Goal: Information Seeking & Learning: Learn about a topic

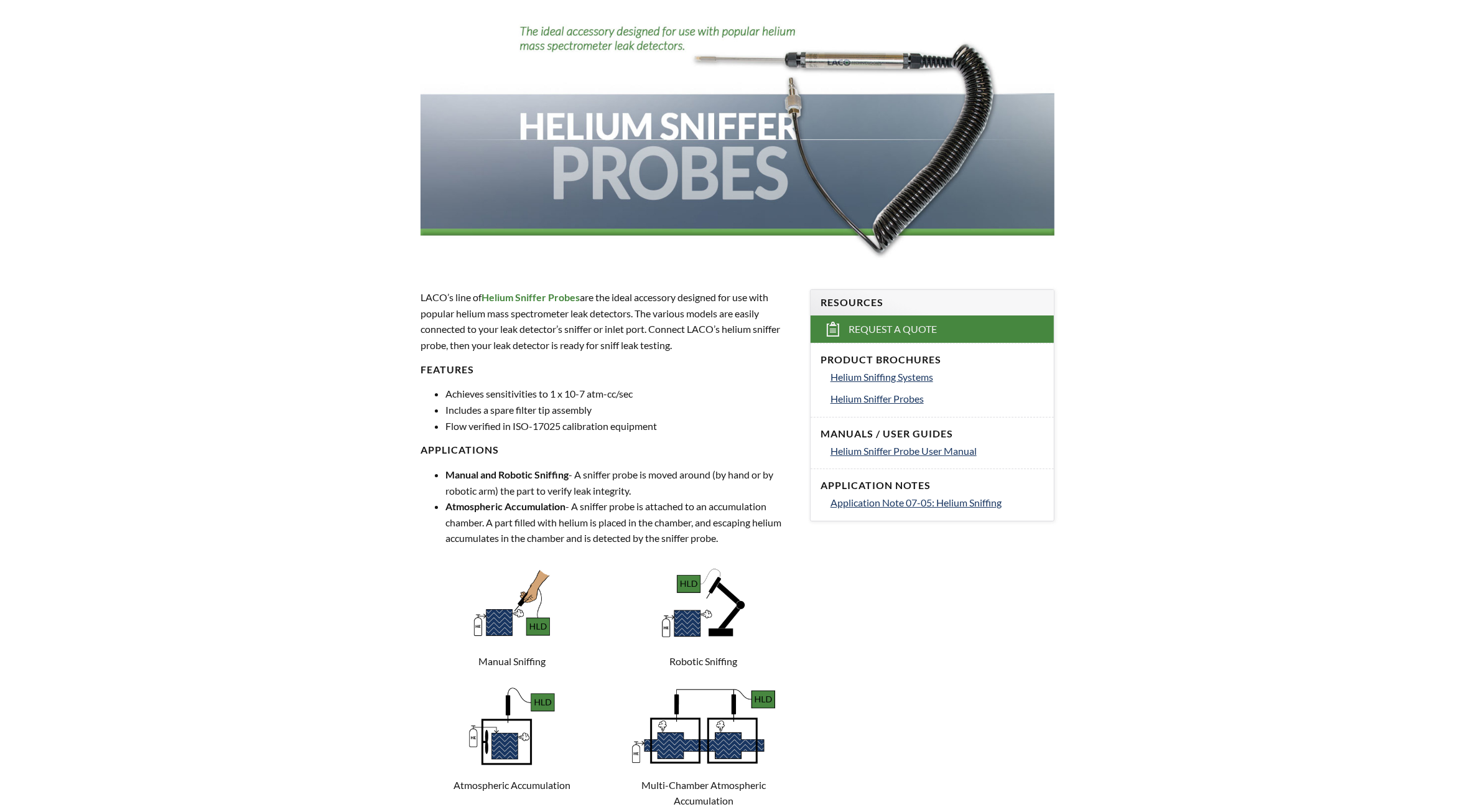
scroll to position [311, 0]
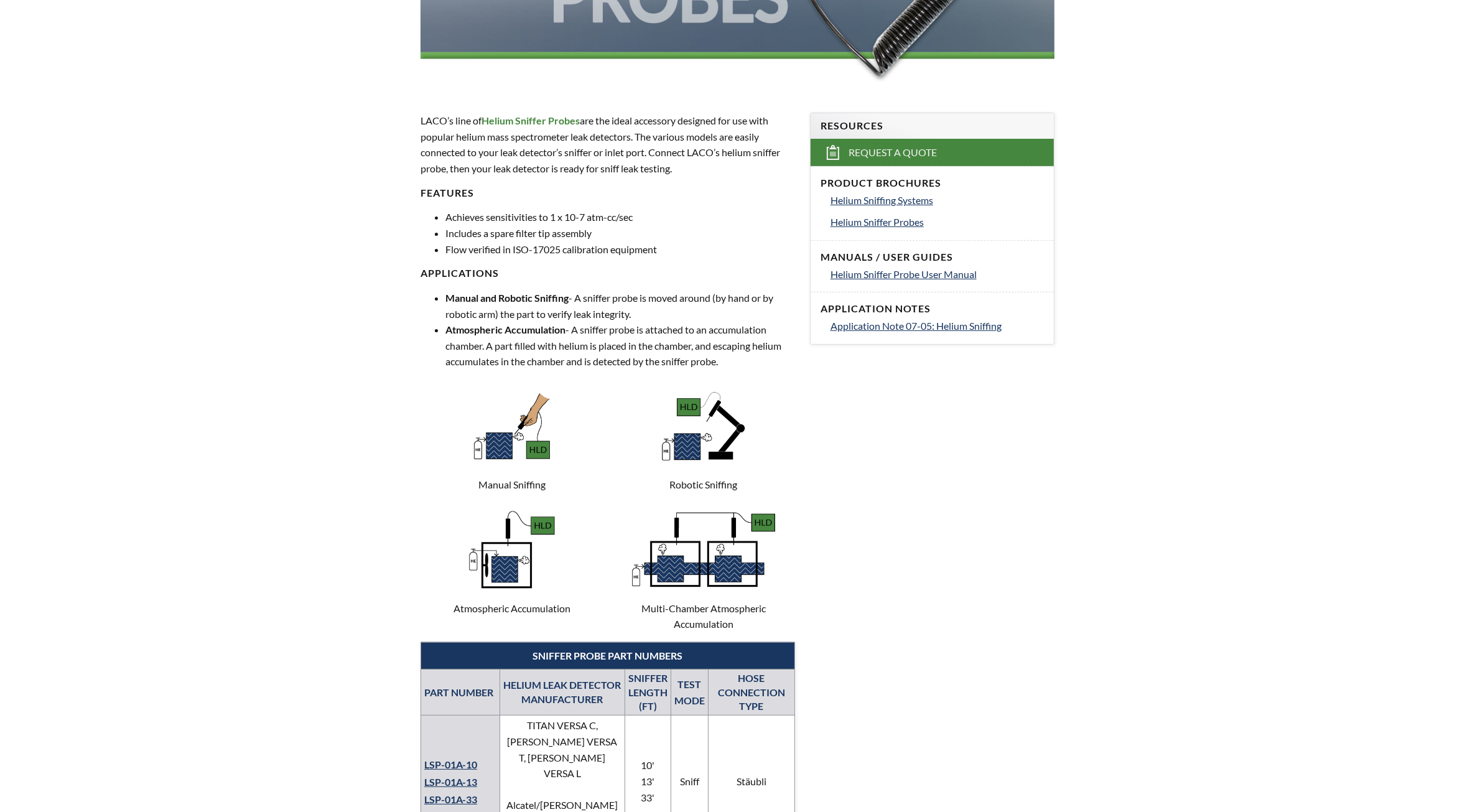
select select "Language Translate Widget"
drag, startPoint x: 535, startPoint y: 412, endPoint x: 517, endPoint y: 433, distance: 27.7
click at [534, 413] on img at bounding box center [512, 426] width 94 height 93
click at [499, 439] on img at bounding box center [512, 426] width 94 height 93
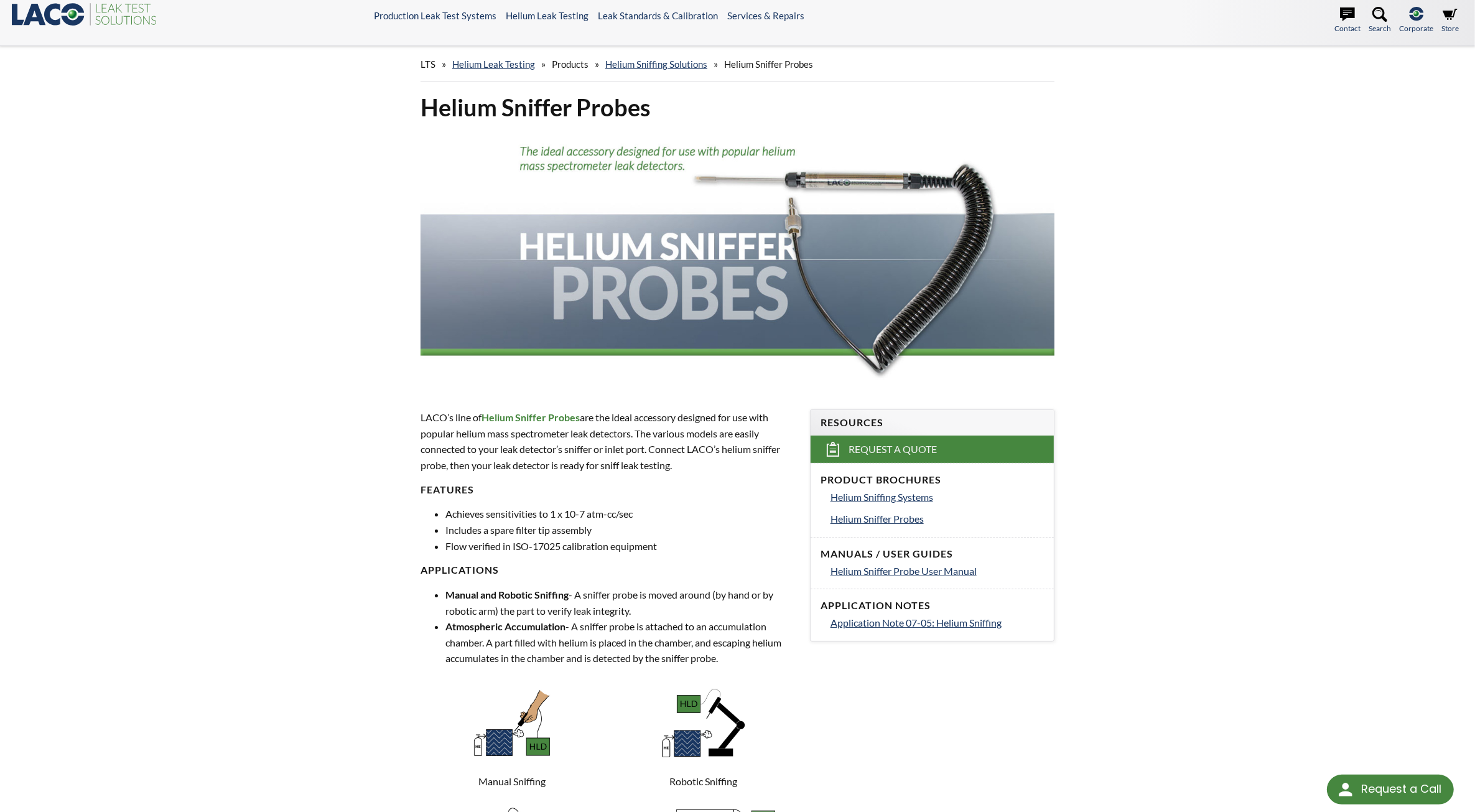
scroll to position [0, 0]
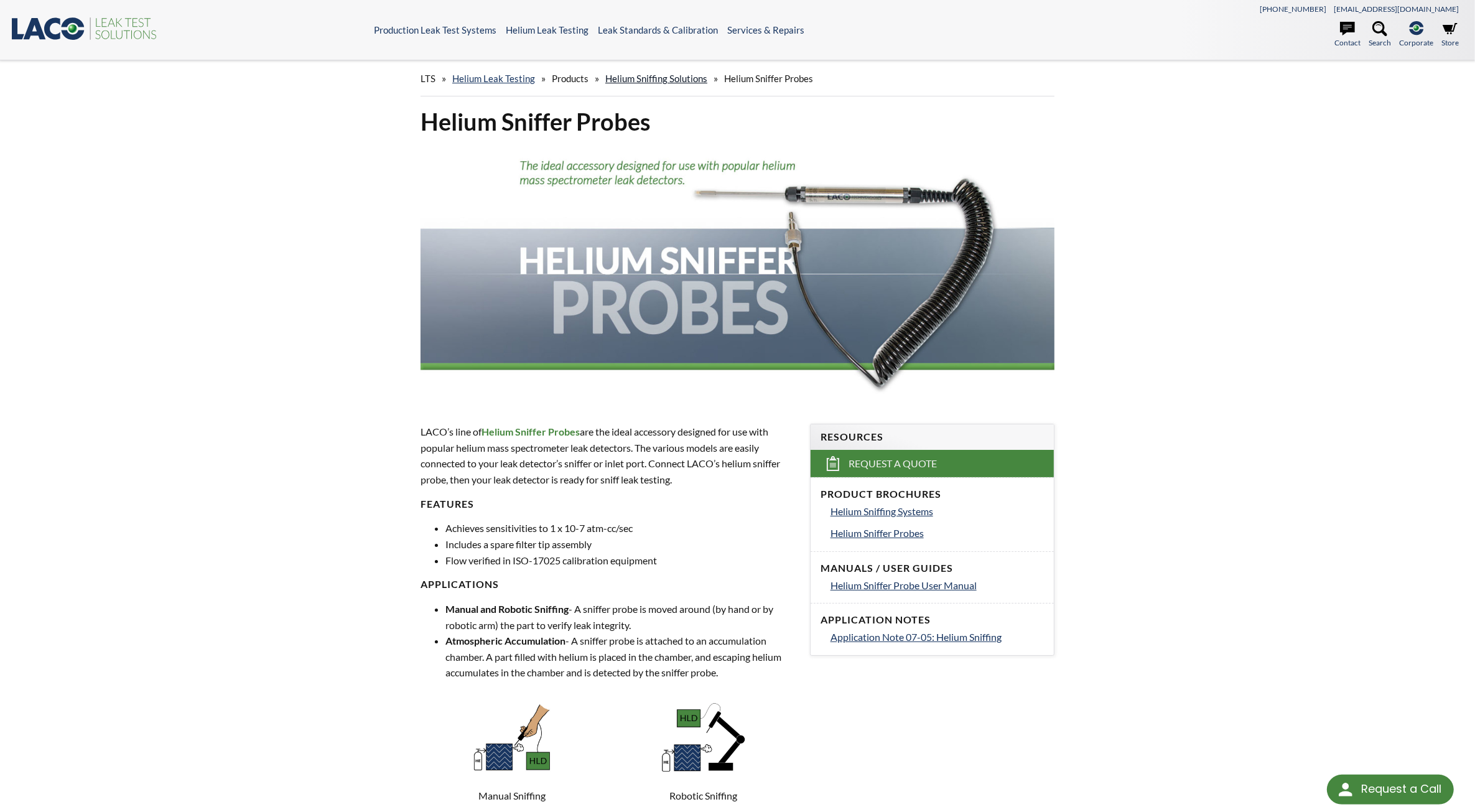
click at [677, 79] on link "Helium Sniffing Solutions" at bounding box center [655, 78] width 102 height 11
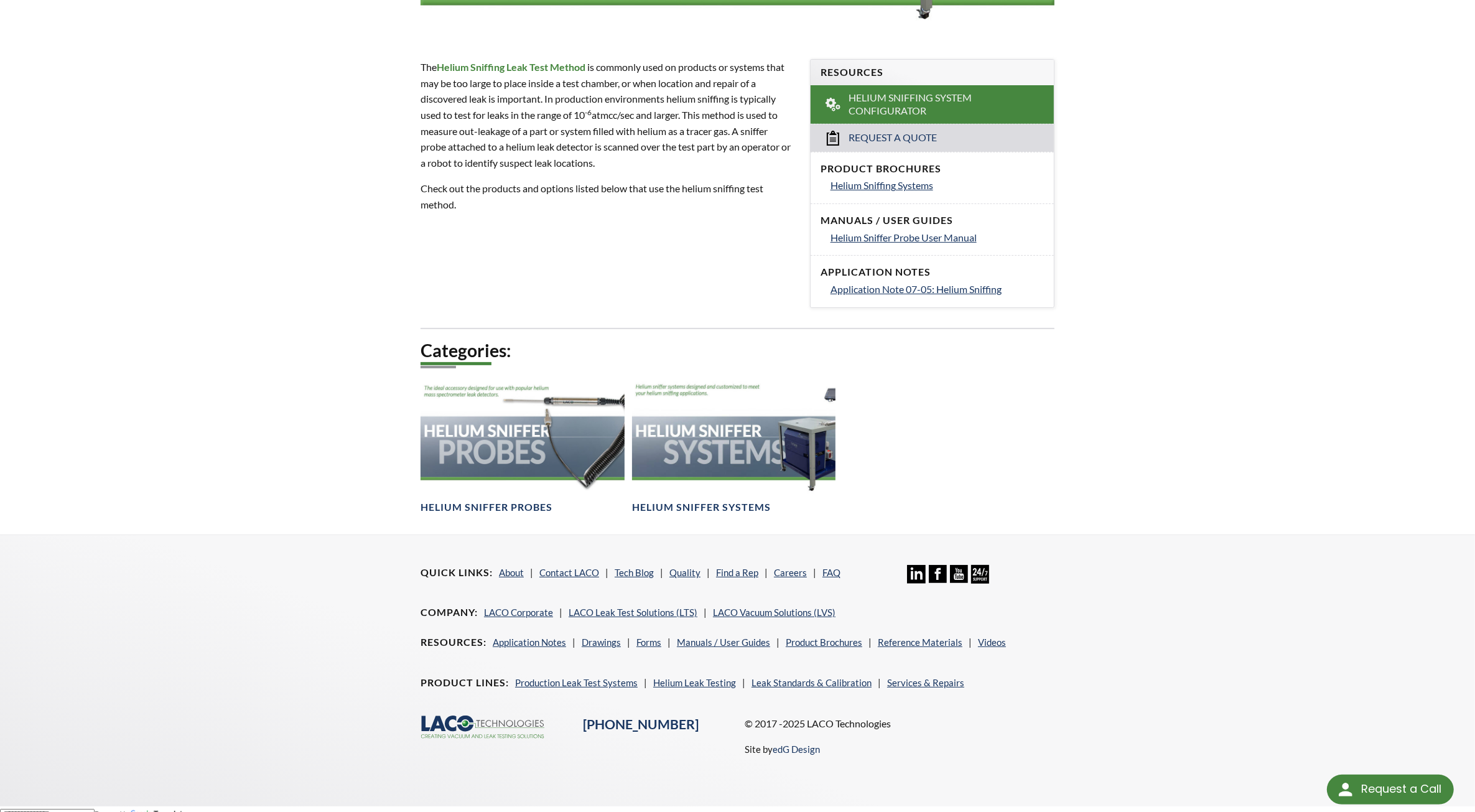
scroll to position [375, 0]
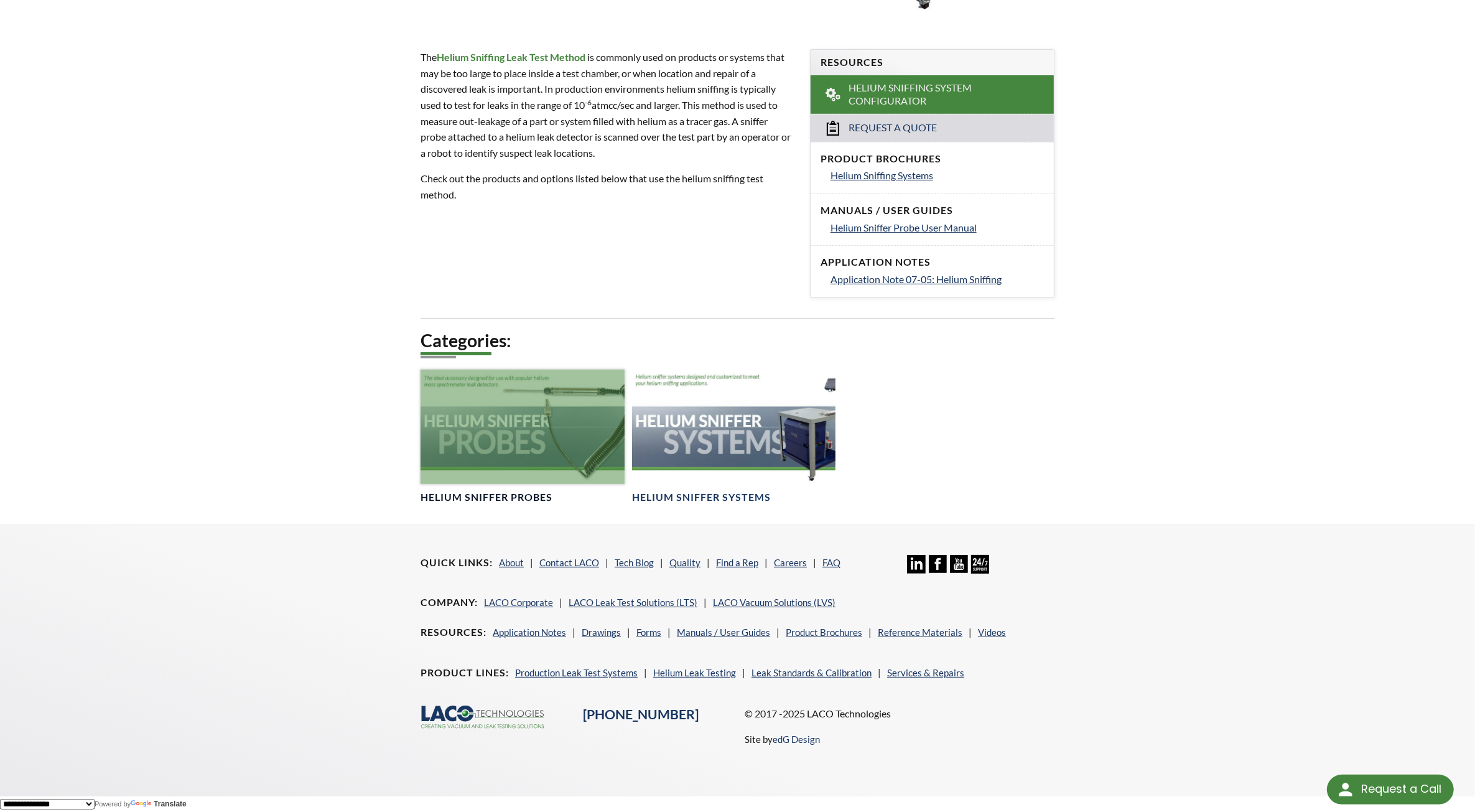
click at [563, 427] on div at bounding box center [523, 426] width 204 height 115
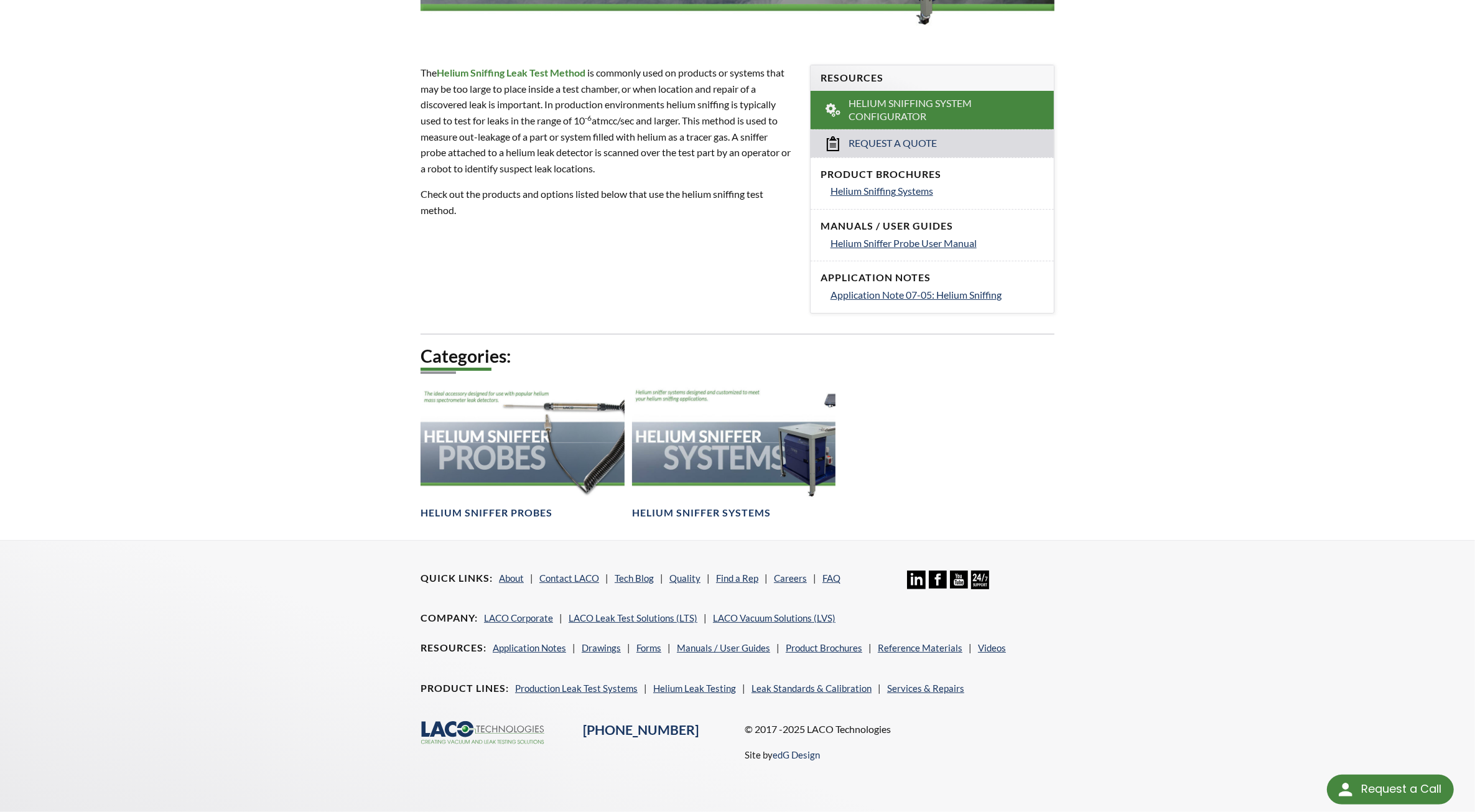
scroll to position [359, 0]
drag, startPoint x: 1043, startPoint y: 390, endPoint x: 1054, endPoint y: 390, distance: 11.0
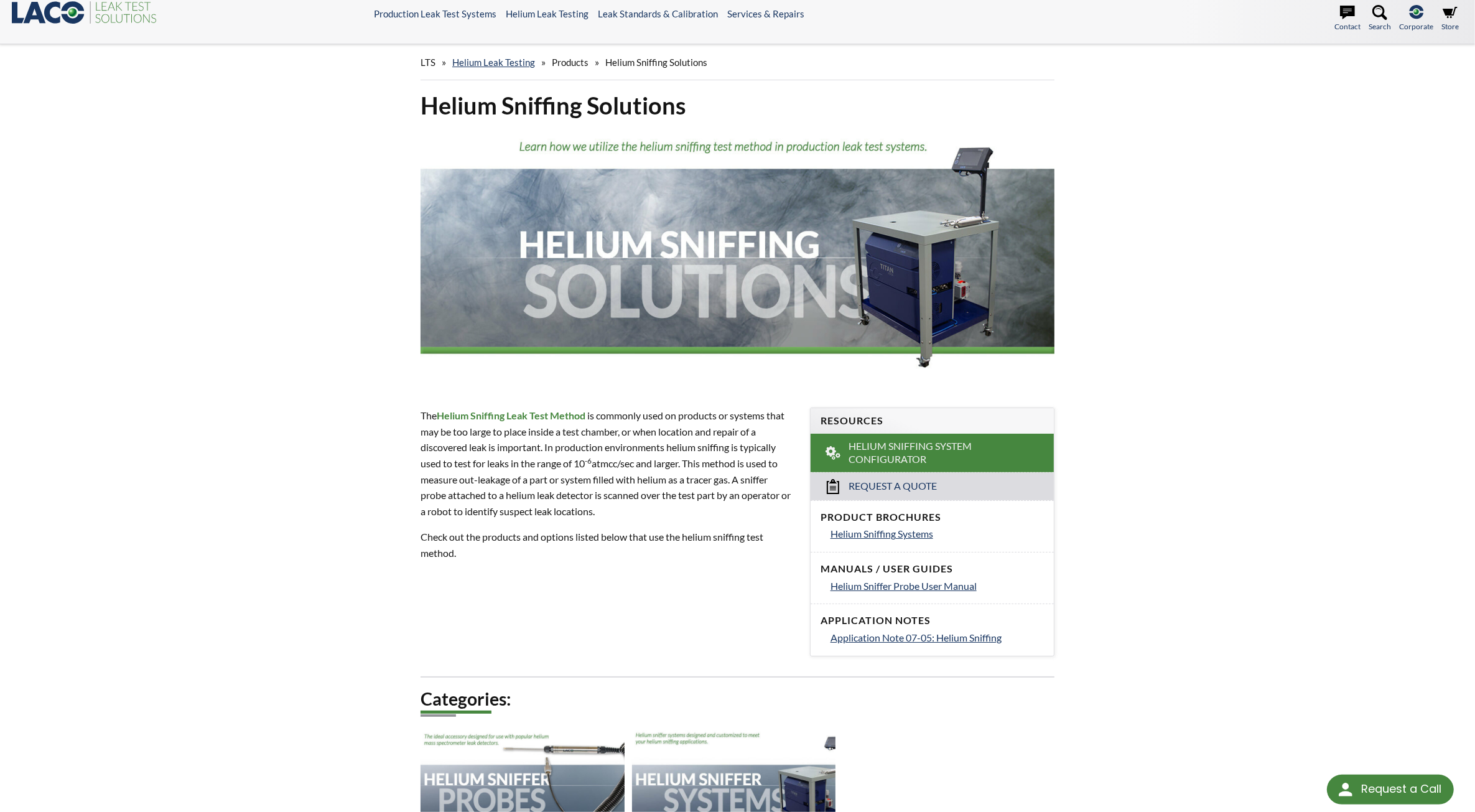
scroll to position [0, 0]
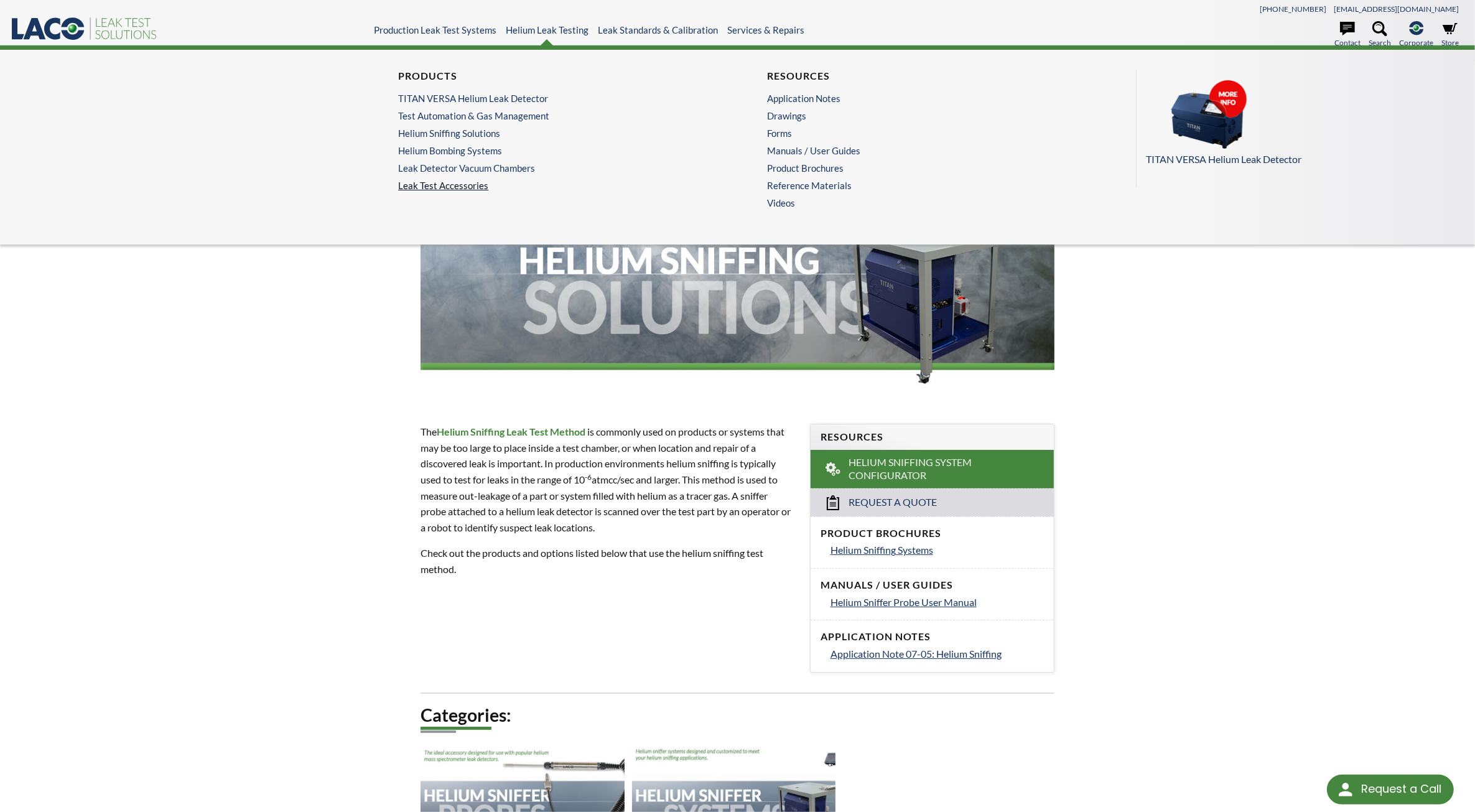
click at [468, 188] on link "Leak Test Accessories" at bounding box center [553, 185] width 310 height 11
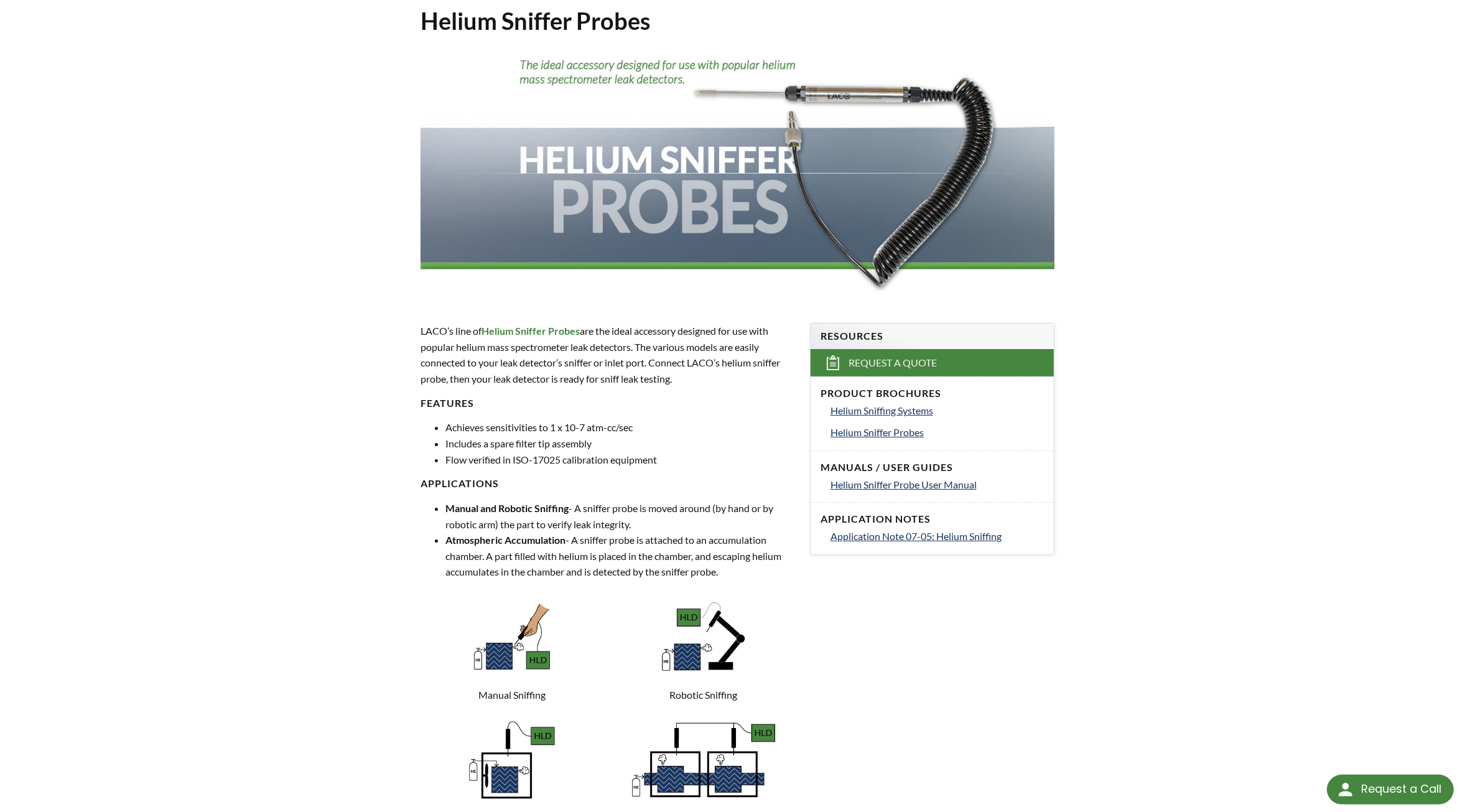
scroll to position [78, 0]
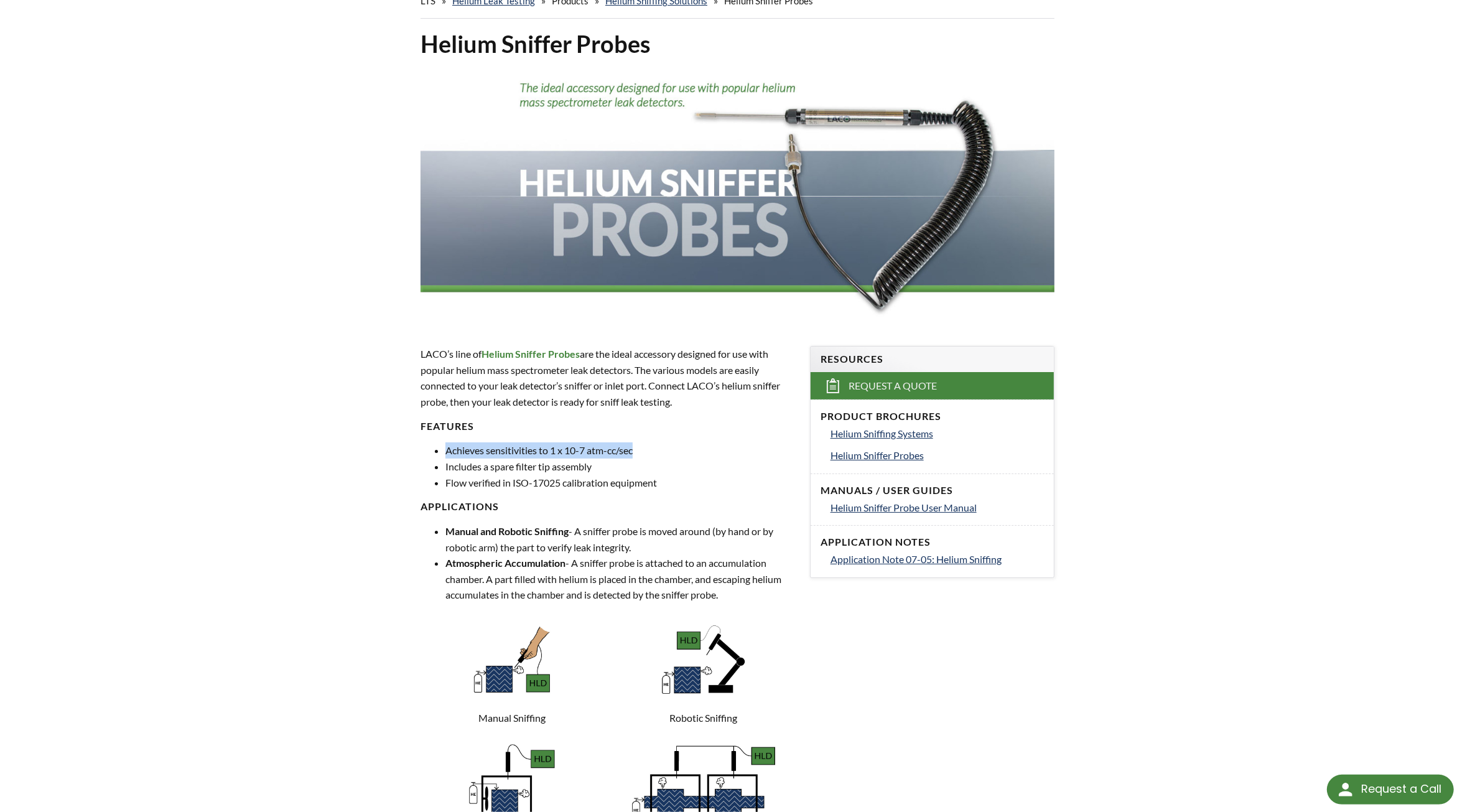
drag, startPoint x: 462, startPoint y: 448, endPoint x: 635, endPoint y: 457, distance: 173.2
click at [635, 457] on li "Achieves sensitivities to 1 x 10-7 atm-cc/sec" at bounding box center [620, 451] width 349 height 16
drag, startPoint x: 635, startPoint y: 457, endPoint x: 524, endPoint y: 461, distance: 111.1
click at [524, 461] on li "Includes a spare filter tip assembly" at bounding box center [620, 466] width 349 height 16
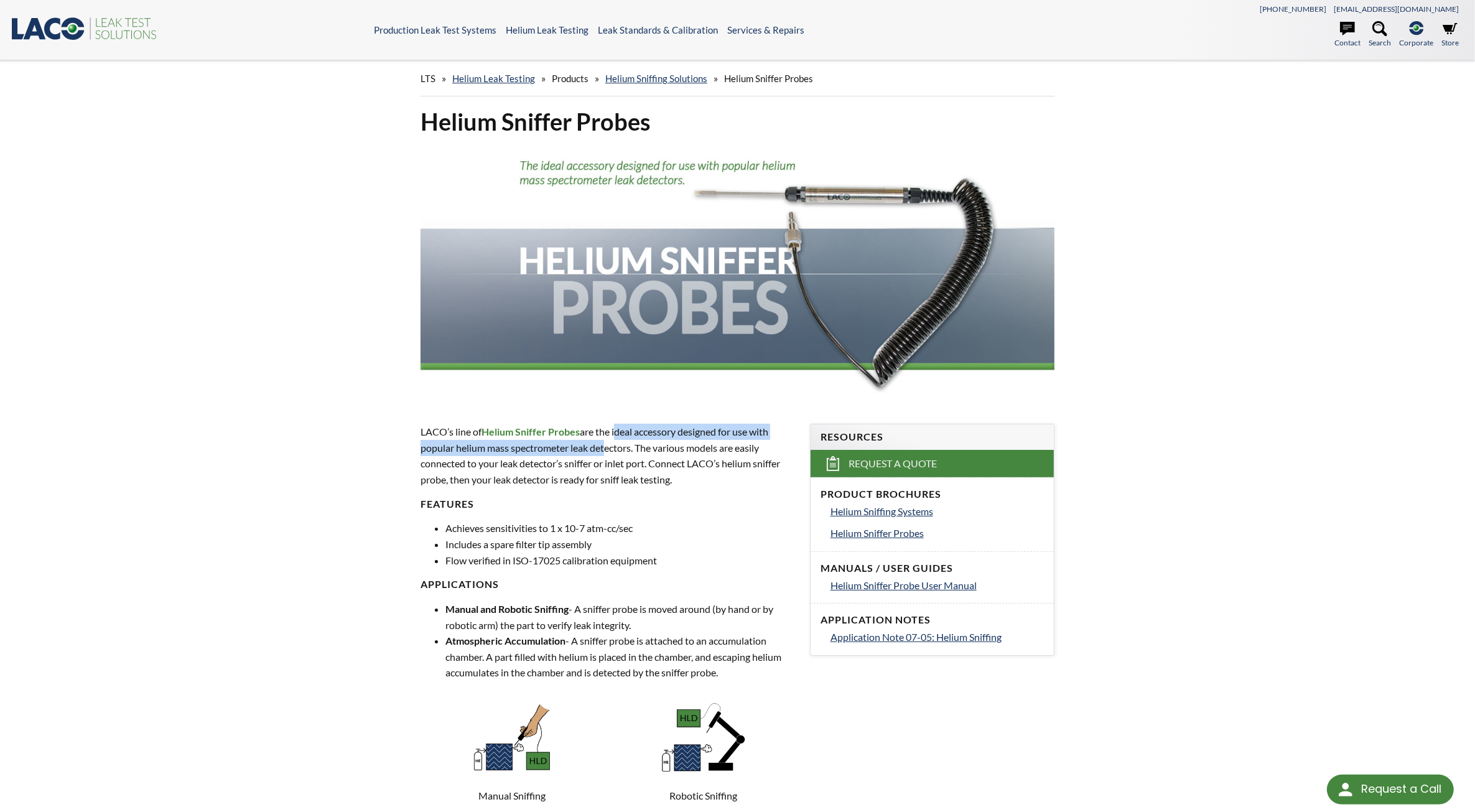
drag, startPoint x: 615, startPoint y: 434, endPoint x: 607, endPoint y: 452, distance: 19.7
click at [607, 452] on p "LACO’s line of Helium Sniffer Probes are the ideal accessory designed for use w…" at bounding box center [608, 455] width 375 height 63
drag, startPoint x: 607, startPoint y: 452, endPoint x: 589, endPoint y: 452, distance: 18.0
click at [589, 452] on p "LACO’s line of Helium Sniffer Probes are the ideal accessory designed for use w…" at bounding box center [608, 455] width 375 height 63
click at [675, 82] on link "Helium Sniffing Solutions" at bounding box center [655, 78] width 102 height 11
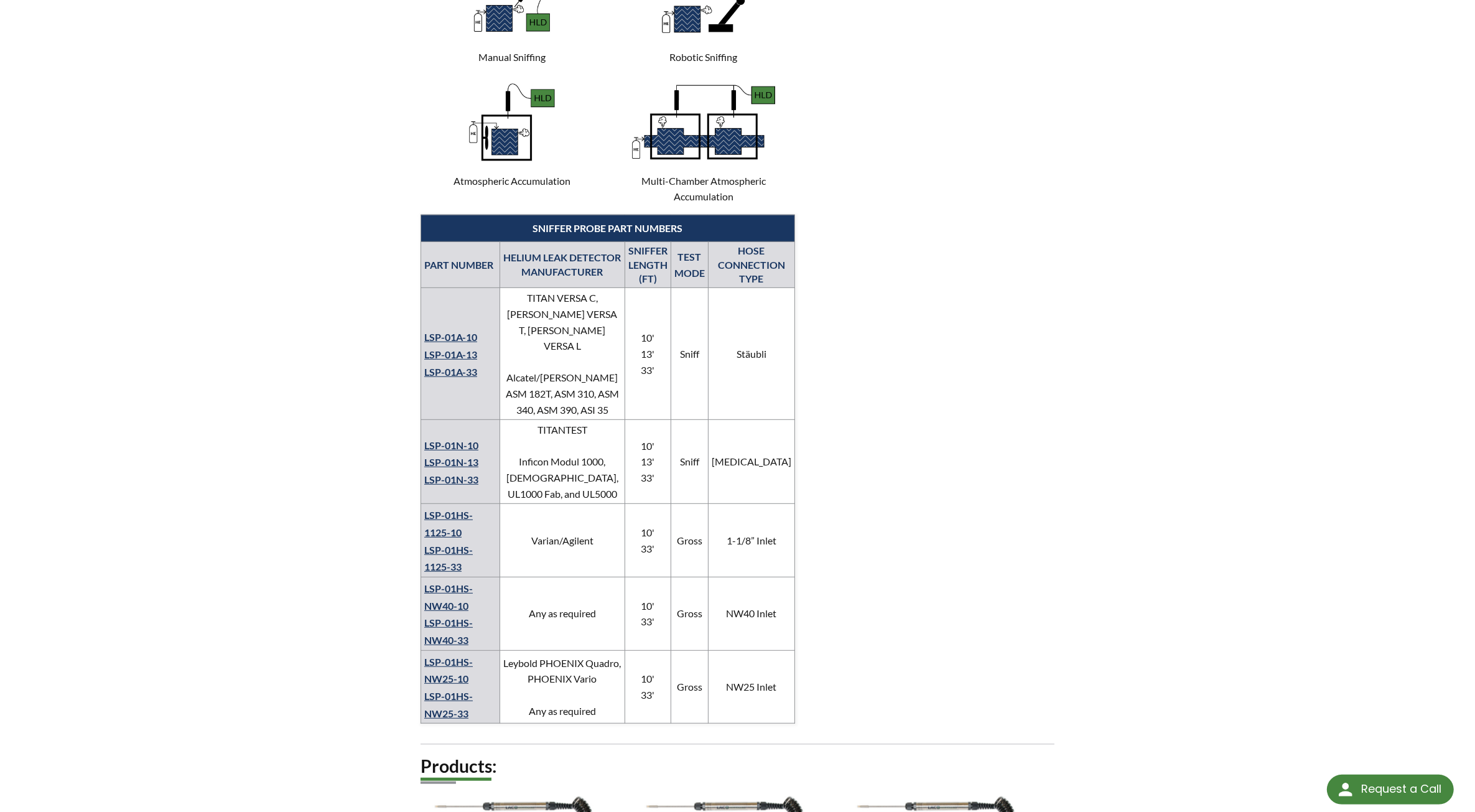
scroll to position [700, 0]
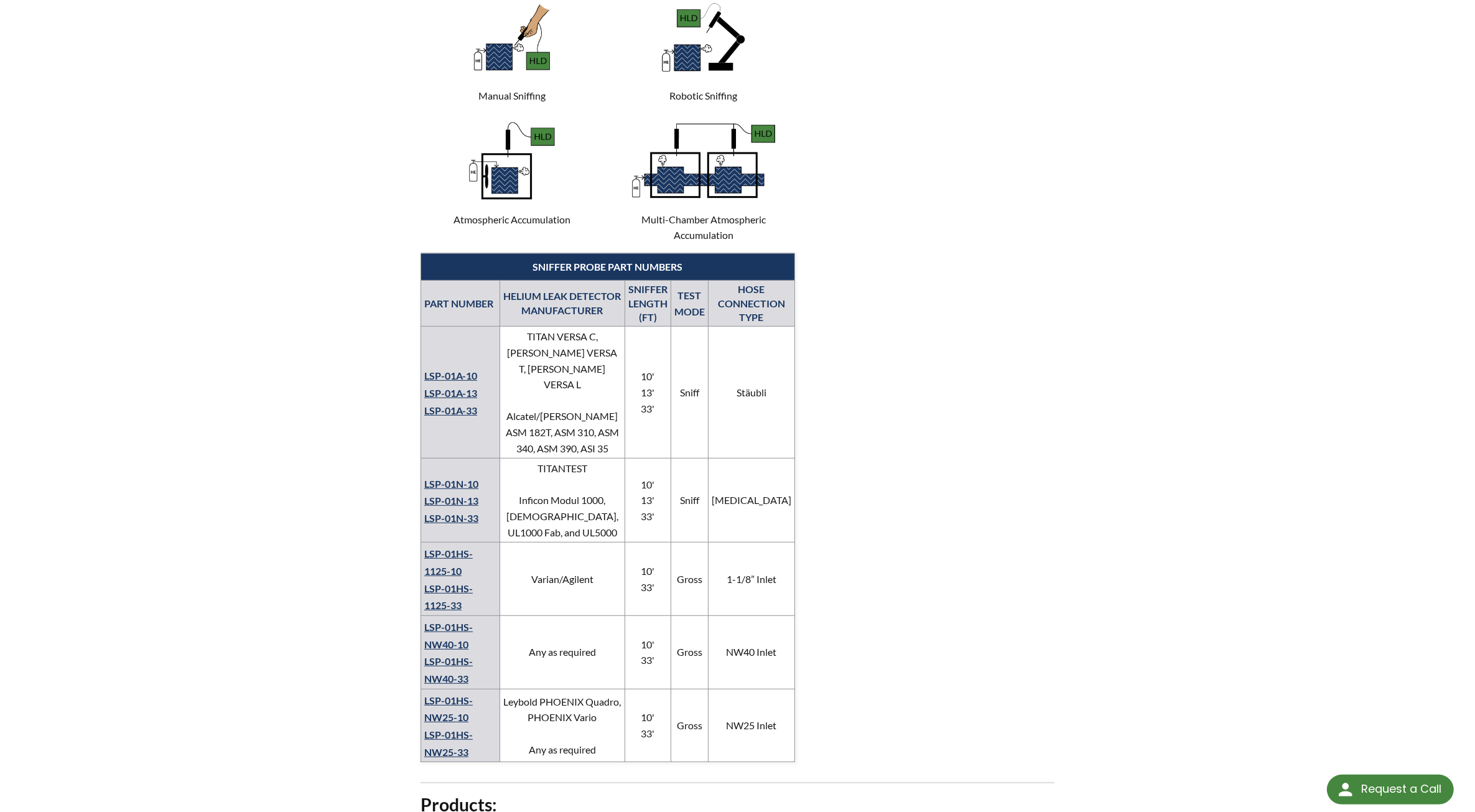
click at [461, 369] on link "LSP-01A-10" at bounding box center [451, 375] width 53 height 12
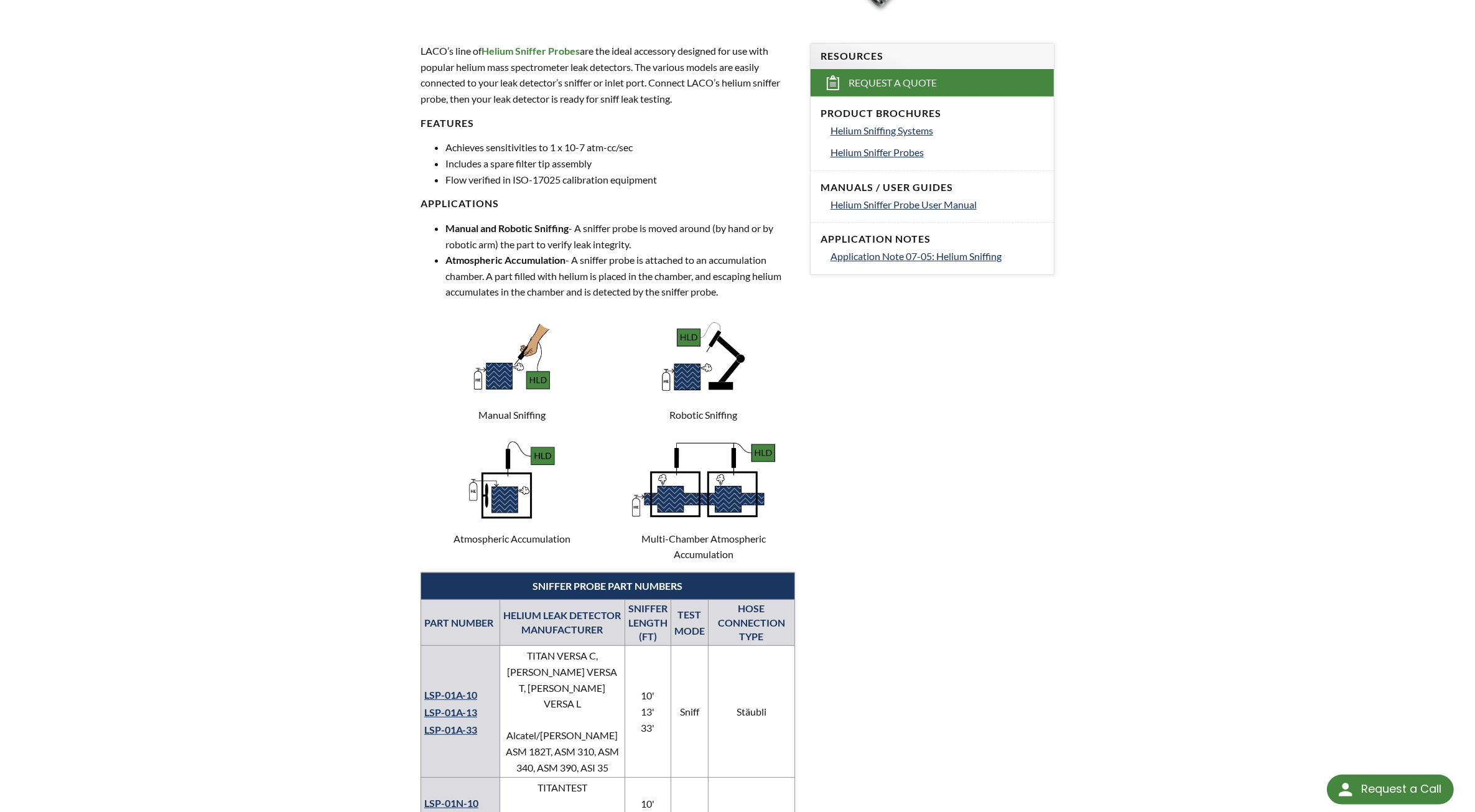
scroll to position [0, 0]
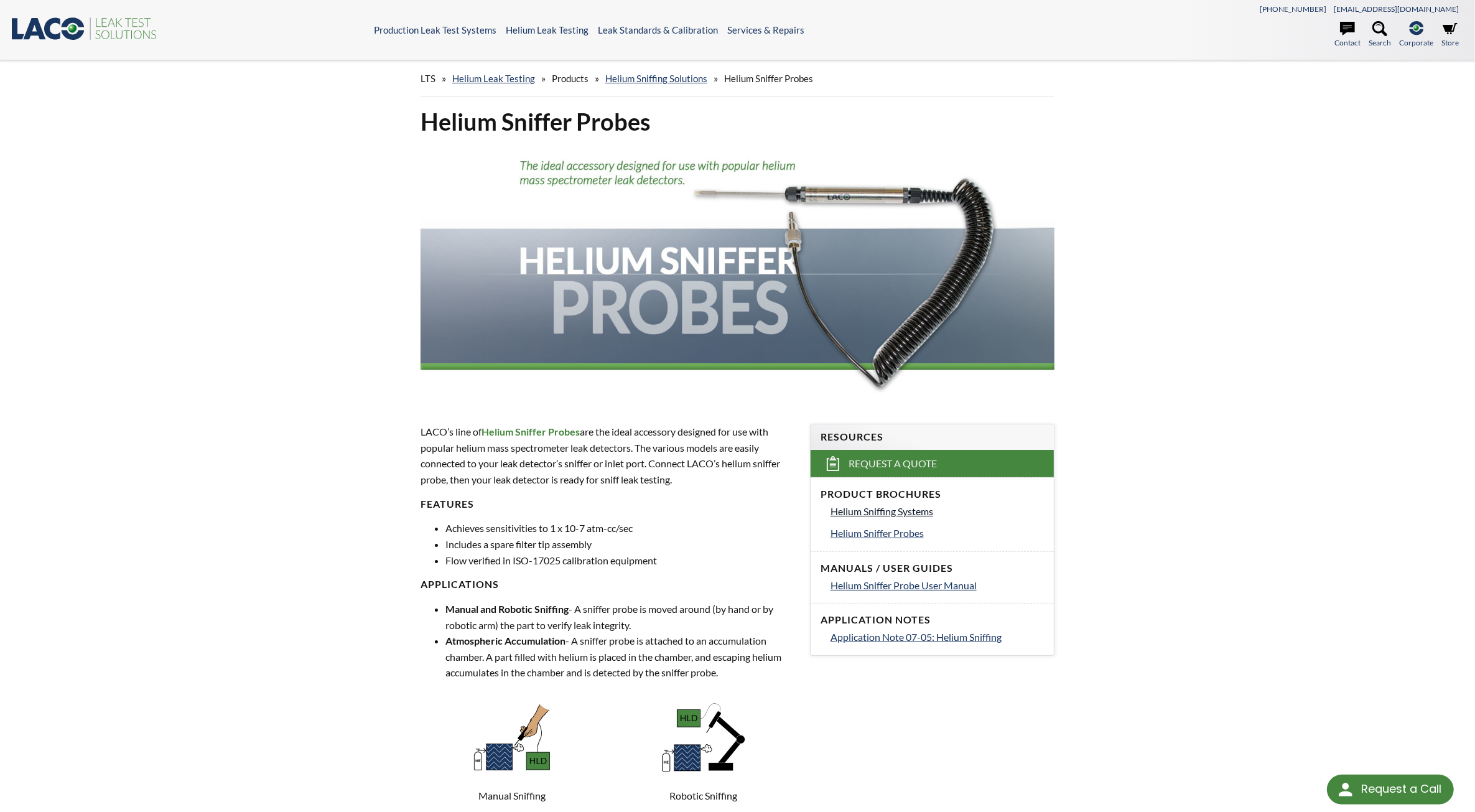
click at [924, 516] on span "Helium Sniffing Systems" at bounding box center [882, 510] width 103 height 12
click at [894, 537] on span "Helium Sniffer Probes" at bounding box center [877, 532] width 94 height 12
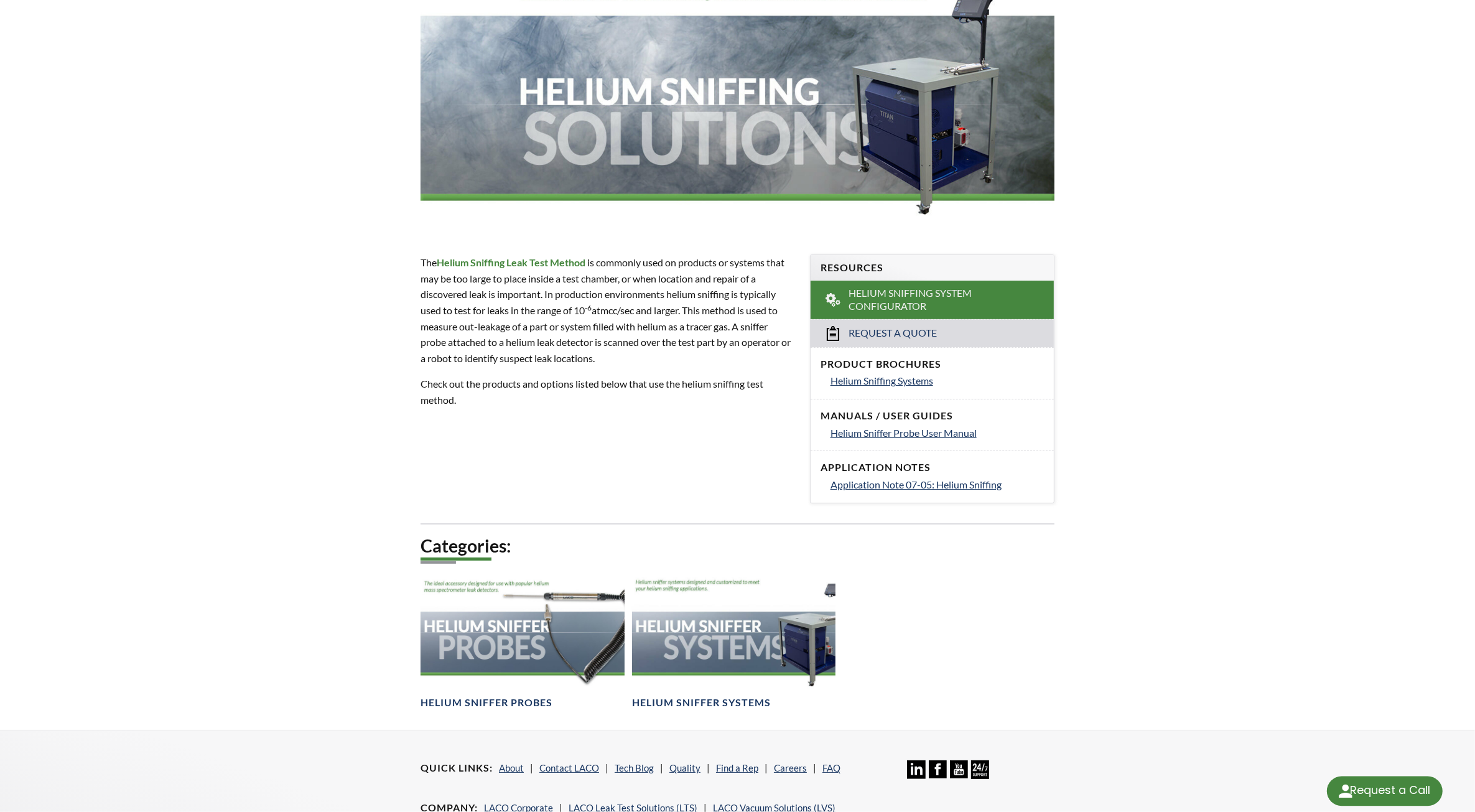
scroll to position [375, 0]
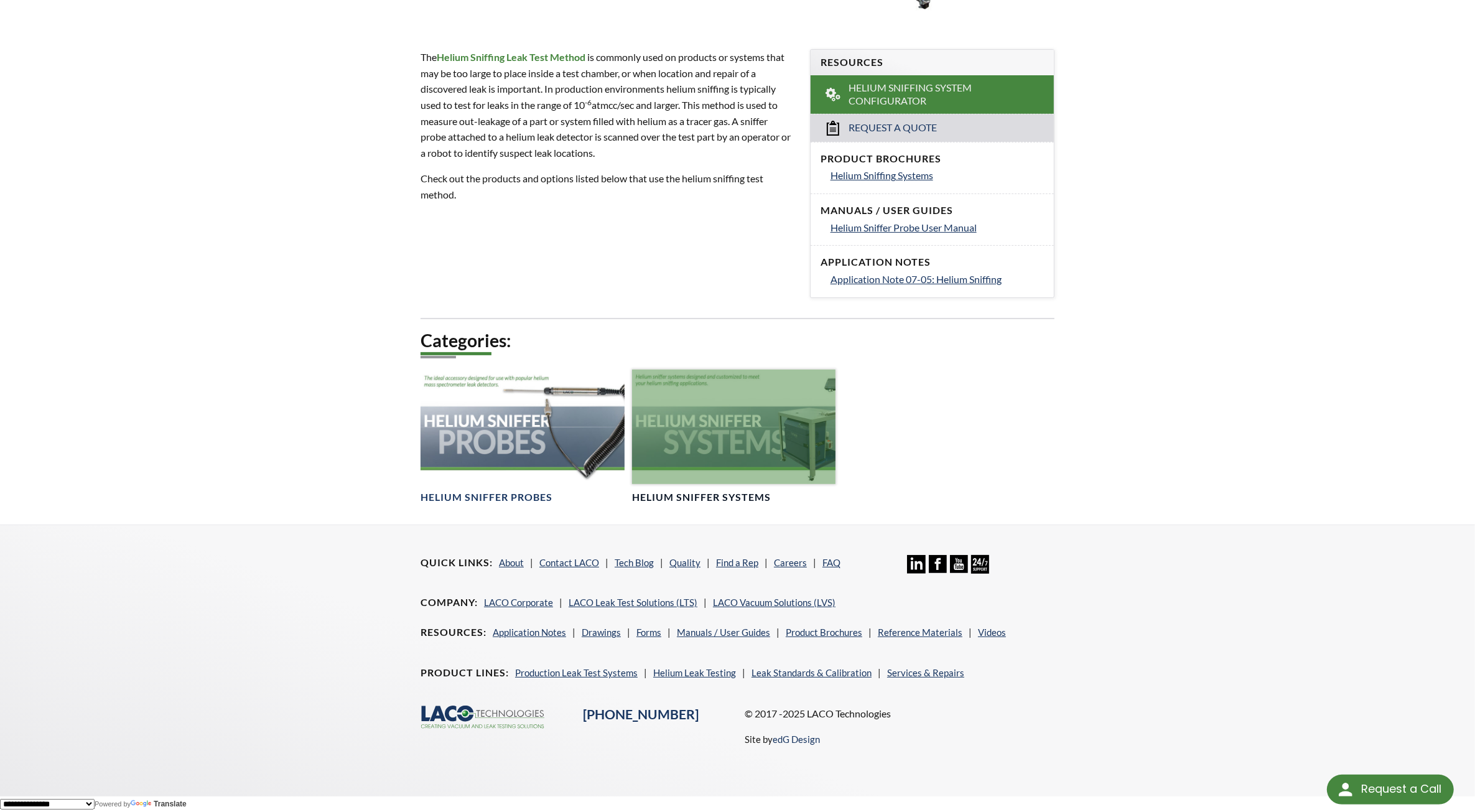
click at [768, 452] on div at bounding box center [734, 426] width 204 height 115
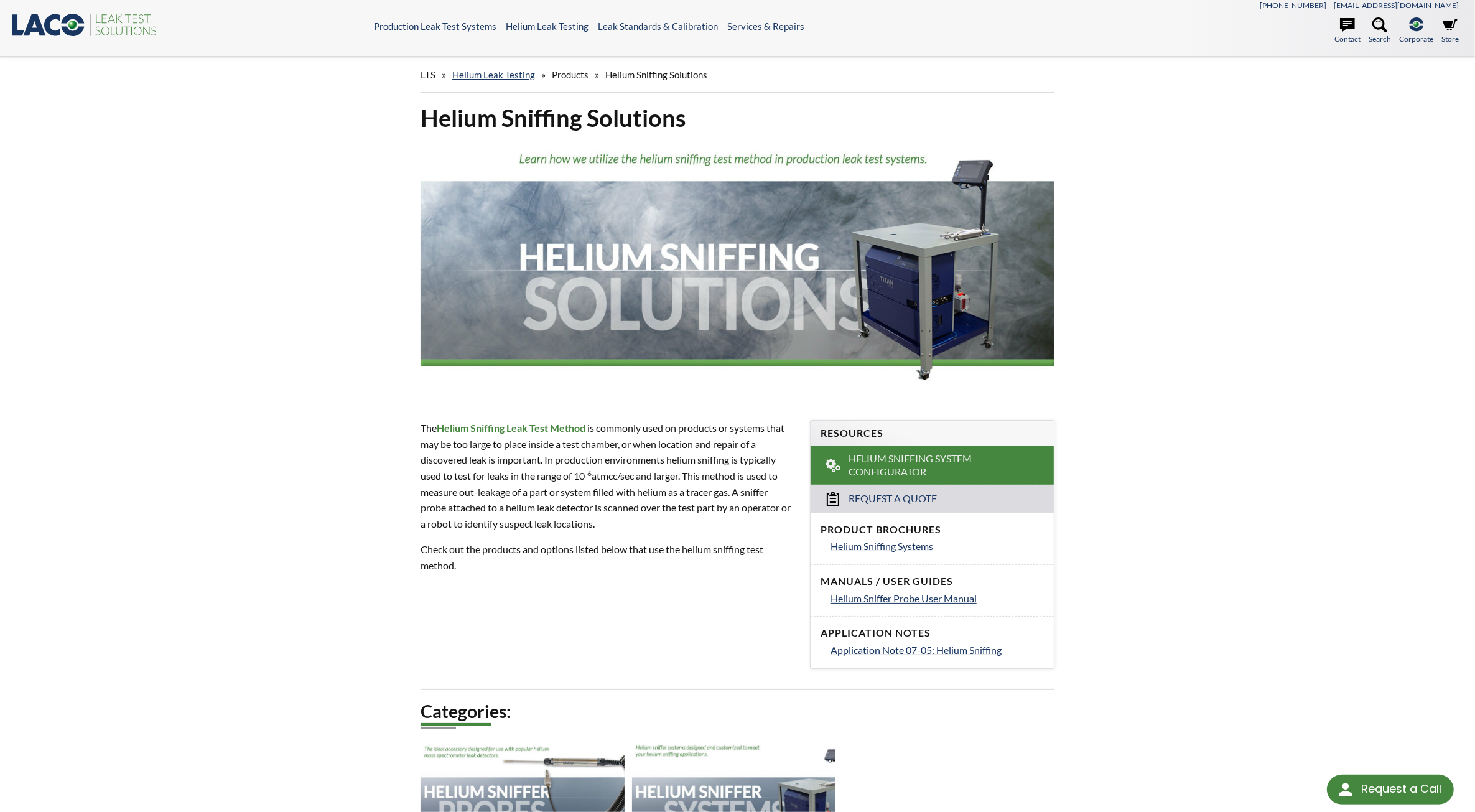
scroll to position [0, 0]
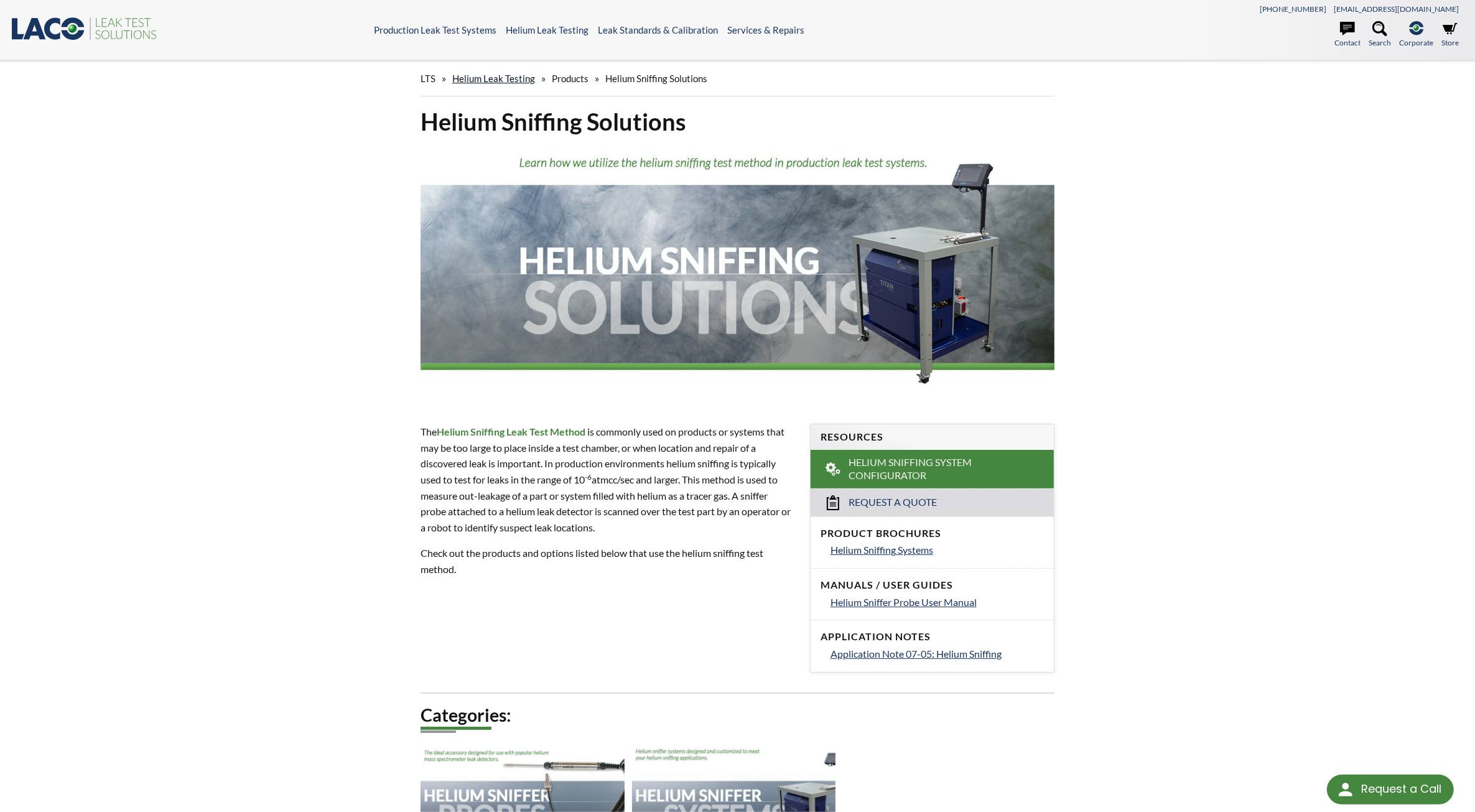
click at [517, 81] on link "Helium Leak Testing" at bounding box center [493, 78] width 83 height 11
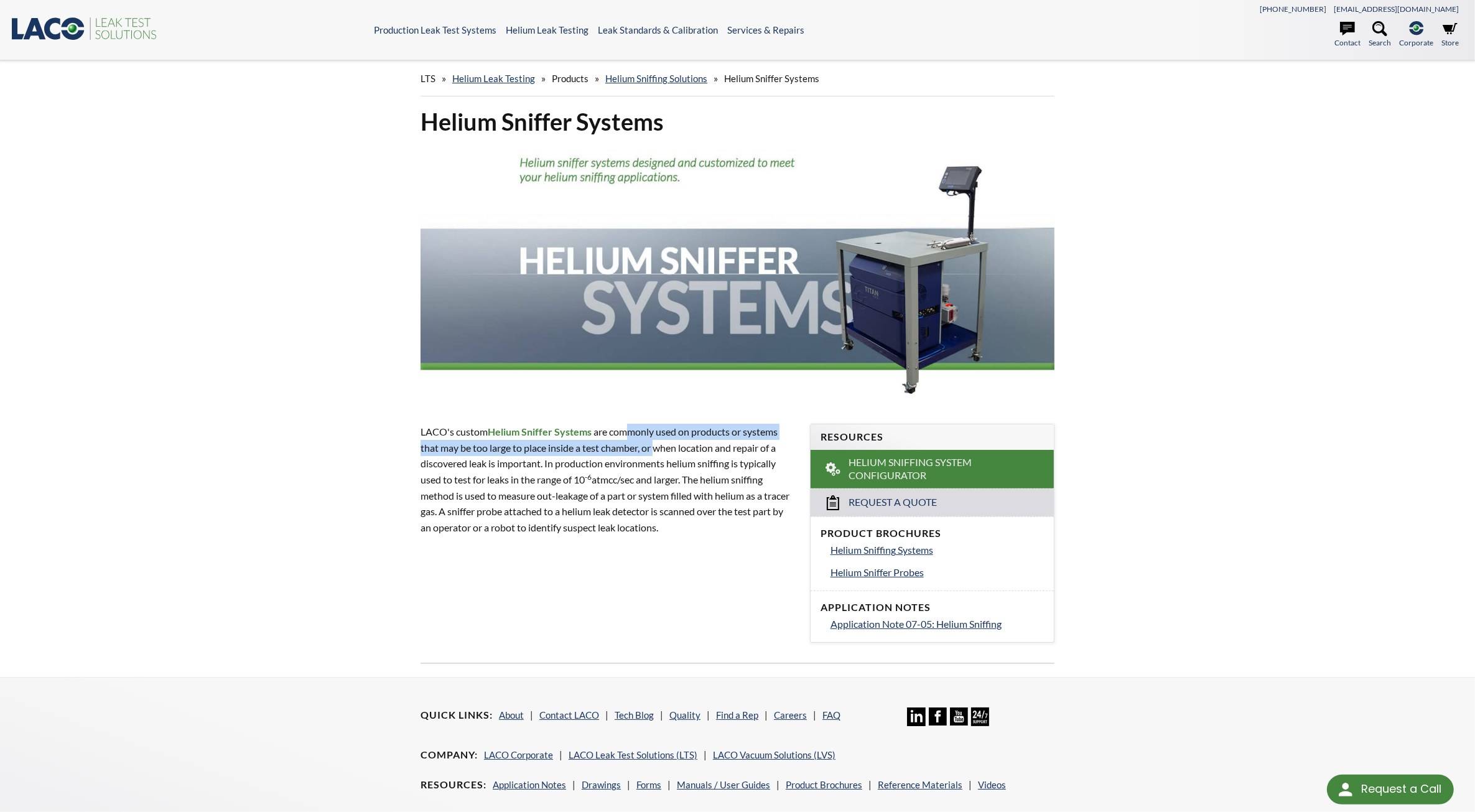
drag, startPoint x: 630, startPoint y: 431, endPoint x: 659, endPoint y: 448, distance: 33.6
click at [659, 448] on p "LACO's custom Helium Sniffer Systems are co mmonly used on products or systems …" at bounding box center [608, 478] width 375 height 111
drag, startPoint x: 659, startPoint y: 448, endPoint x: 565, endPoint y: 458, distance: 94.5
click at [565, 458] on p "LACO's custom Helium Sniffer Systems are co mmonly used on products or systems …" at bounding box center [608, 478] width 375 height 111
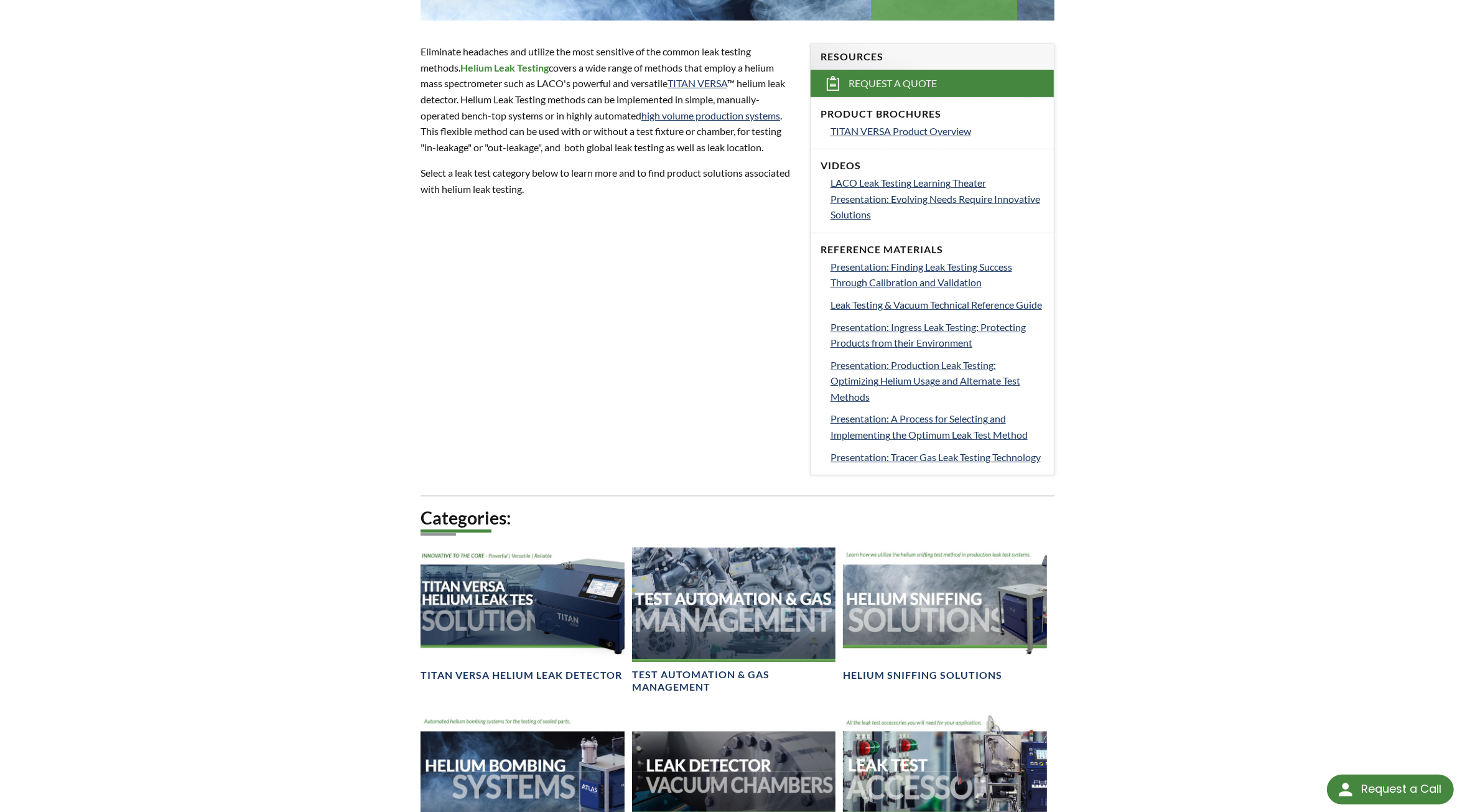
scroll to position [213, 0]
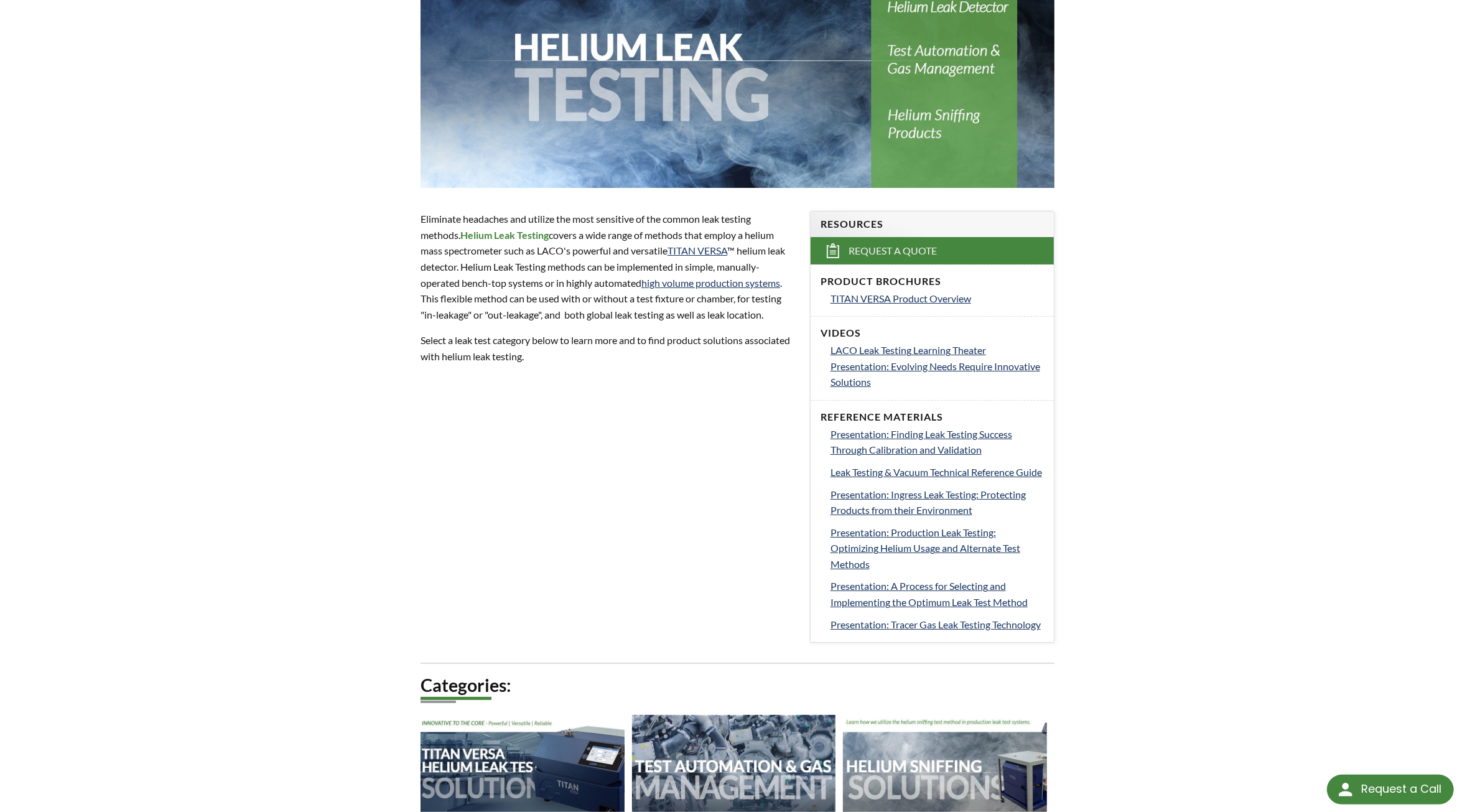
drag, startPoint x: 468, startPoint y: 561, endPoint x: 475, endPoint y: 556, distance: 8.6
drag, startPoint x: 415, startPoint y: 500, endPoint x: 433, endPoint y: 471, distance: 34.1
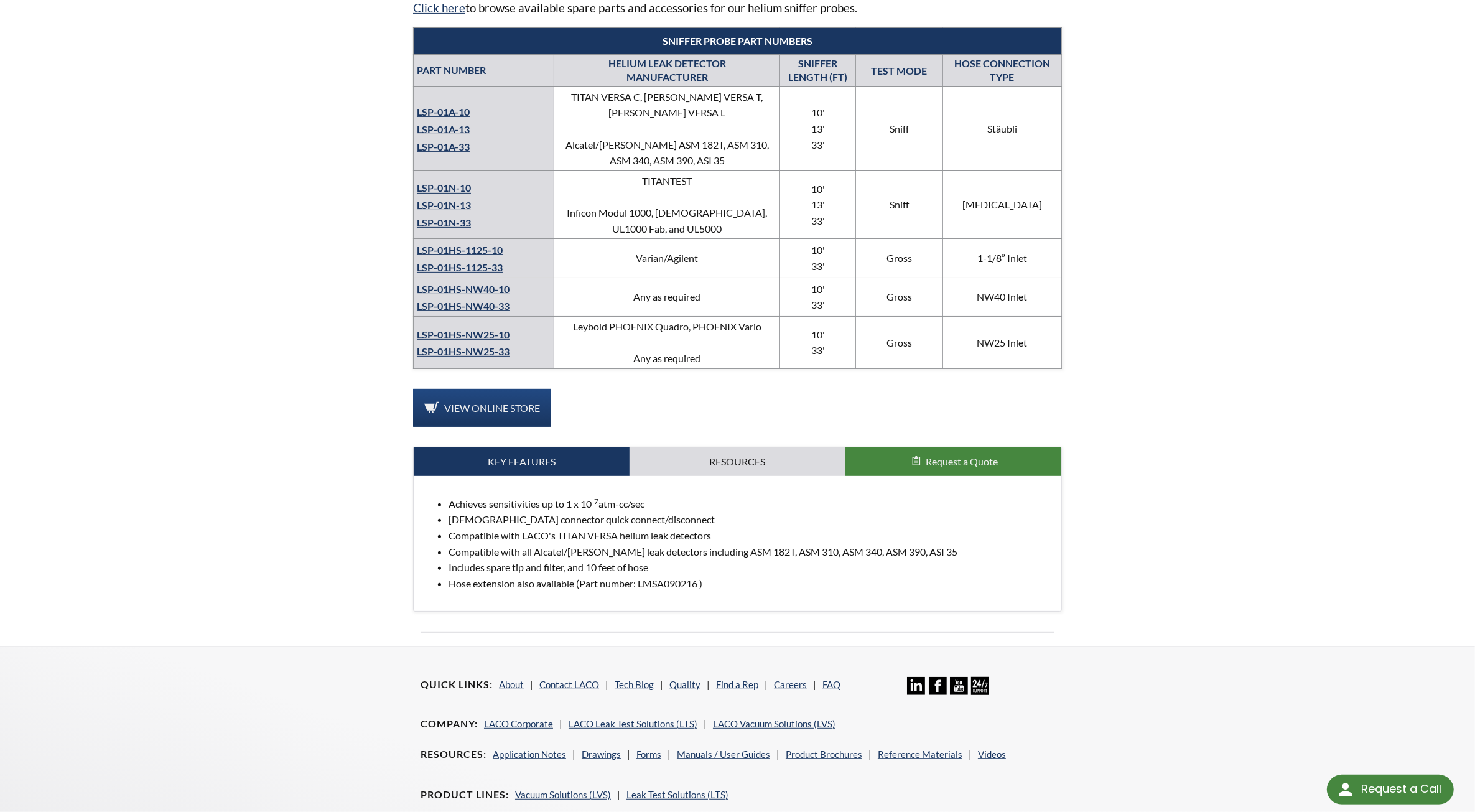
scroll to position [664, 0]
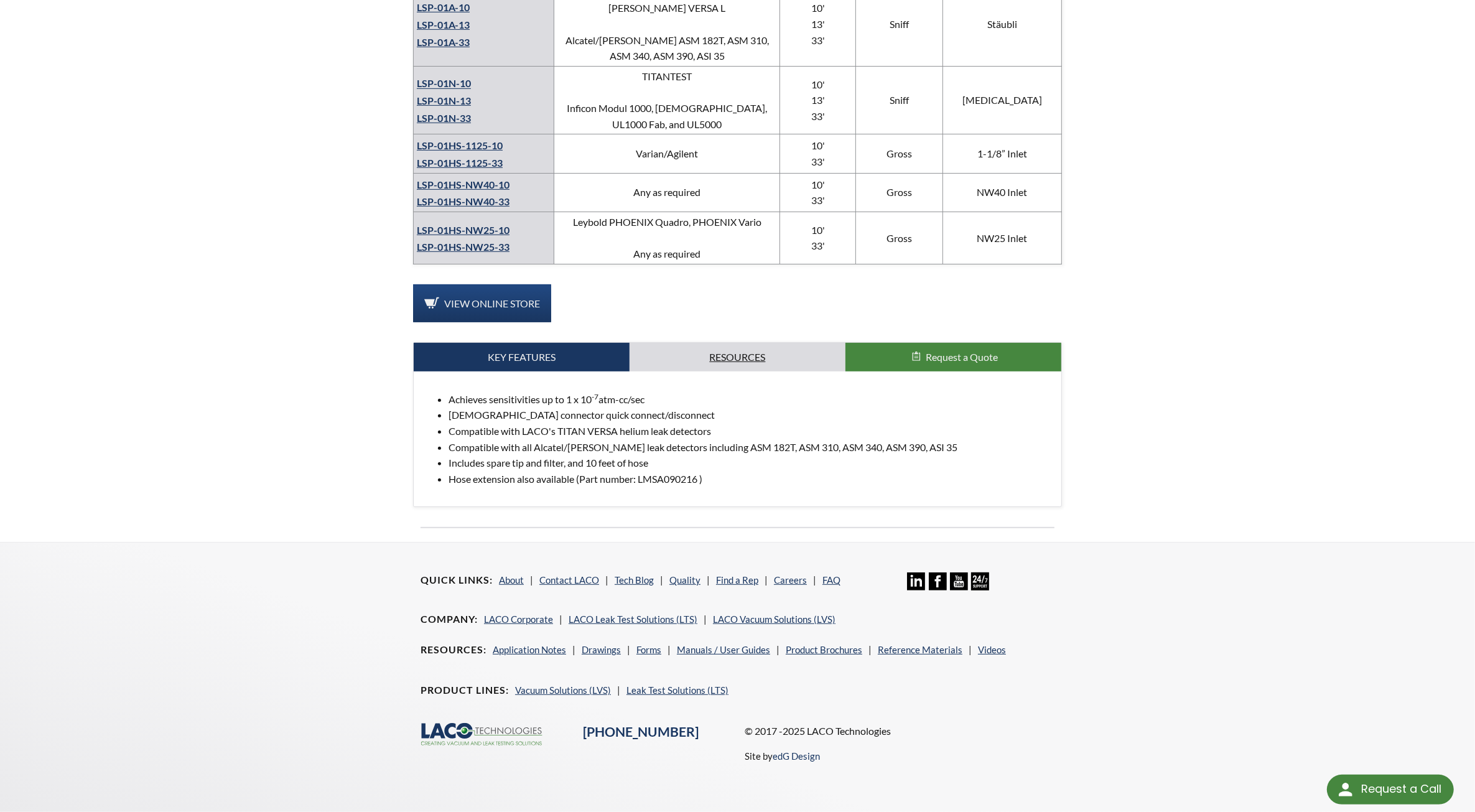
click at [730, 343] on link "Resources" at bounding box center [738, 357] width 216 height 28
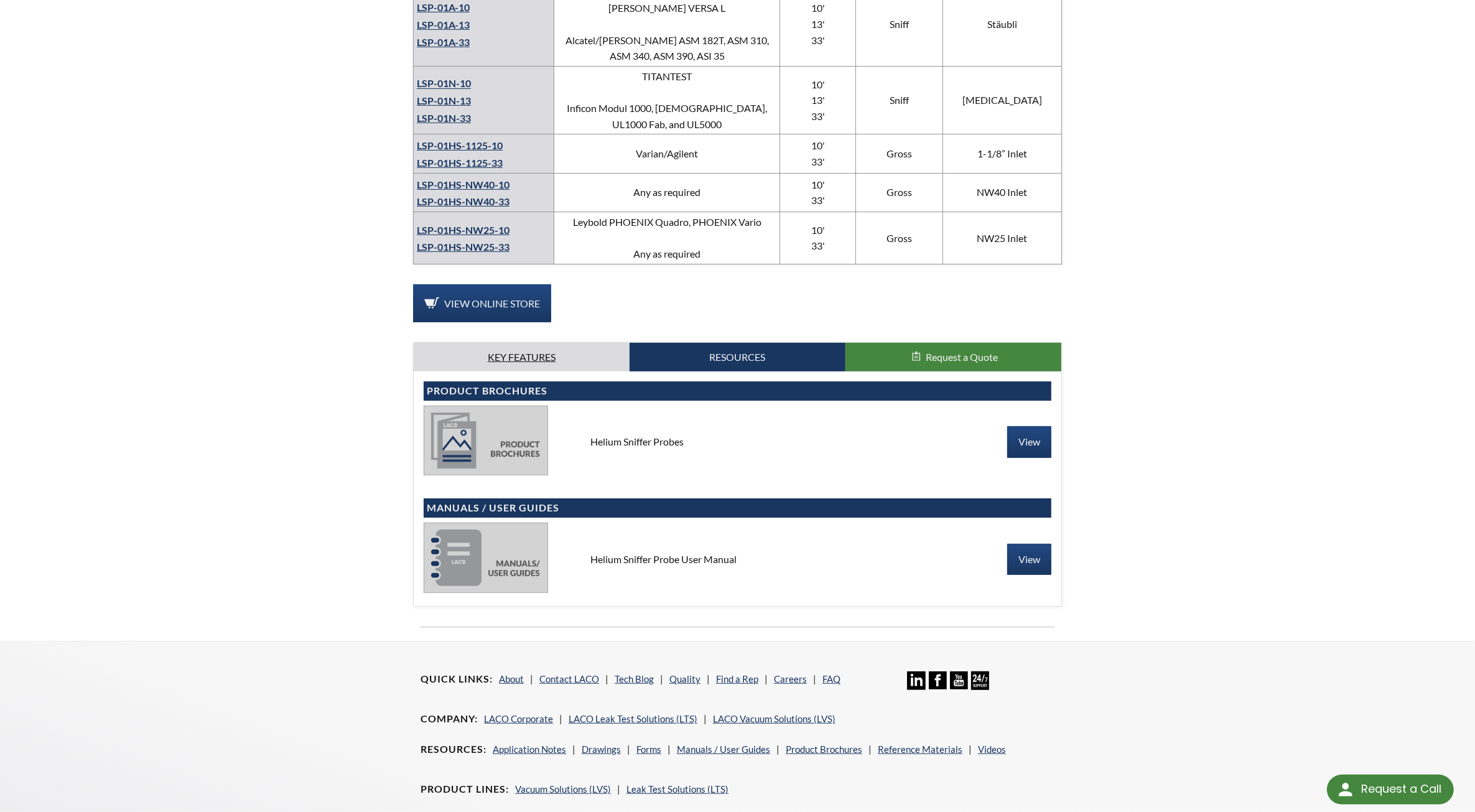
click at [543, 346] on link "Key Features" at bounding box center [522, 357] width 216 height 28
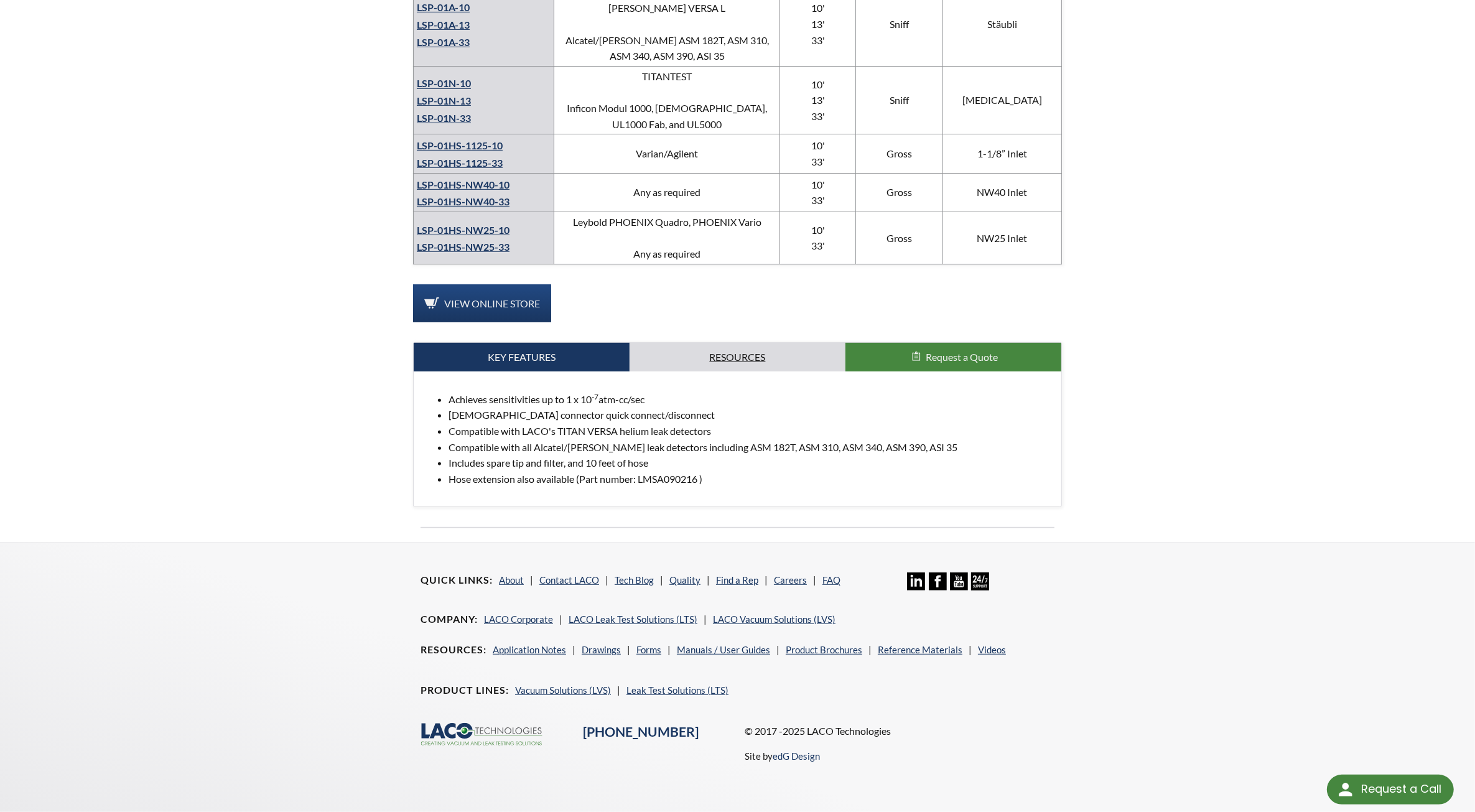
click at [760, 343] on link "Resources" at bounding box center [738, 357] width 216 height 28
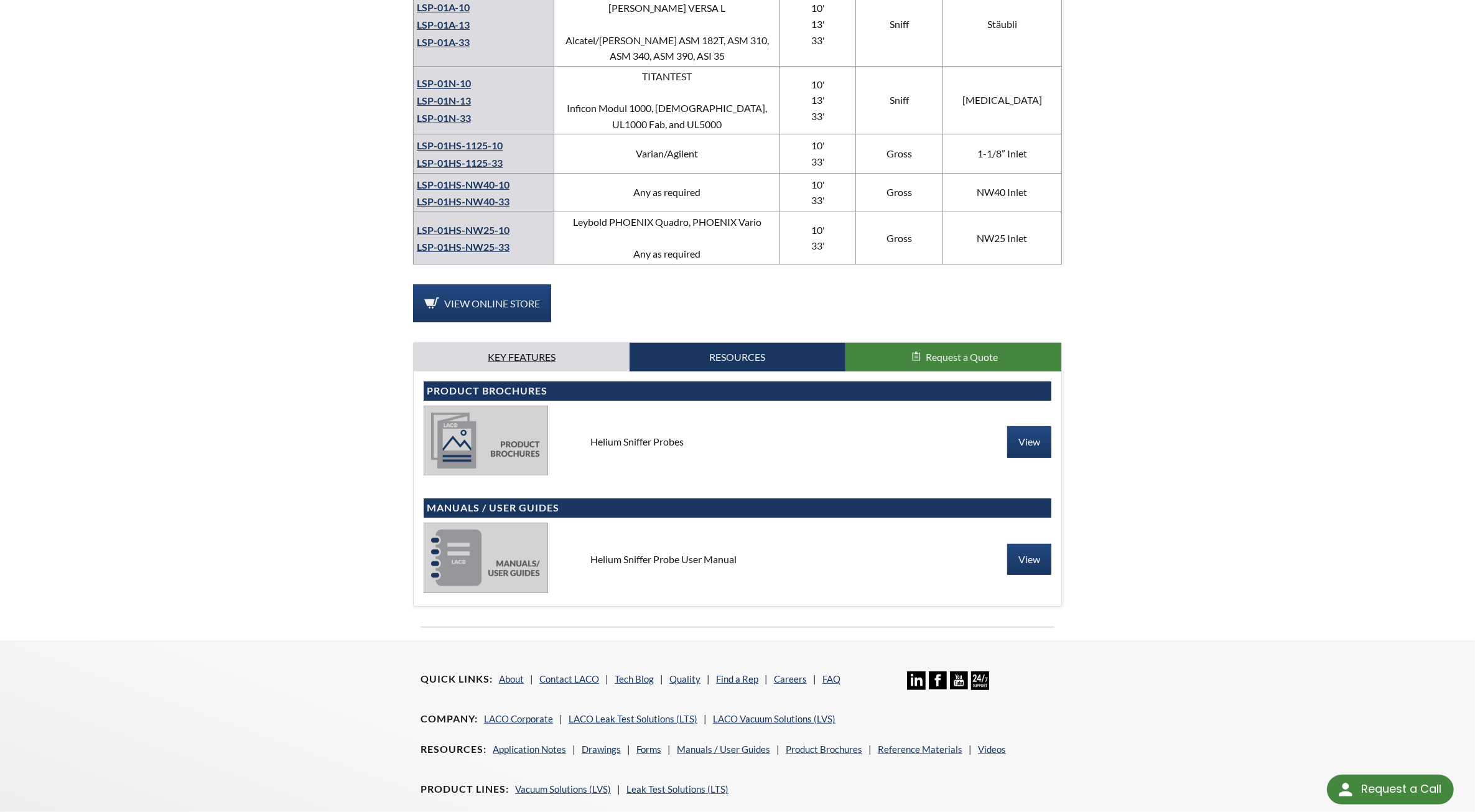
click at [565, 346] on link "Key Features" at bounding box center [522, 357] width 216 height 28
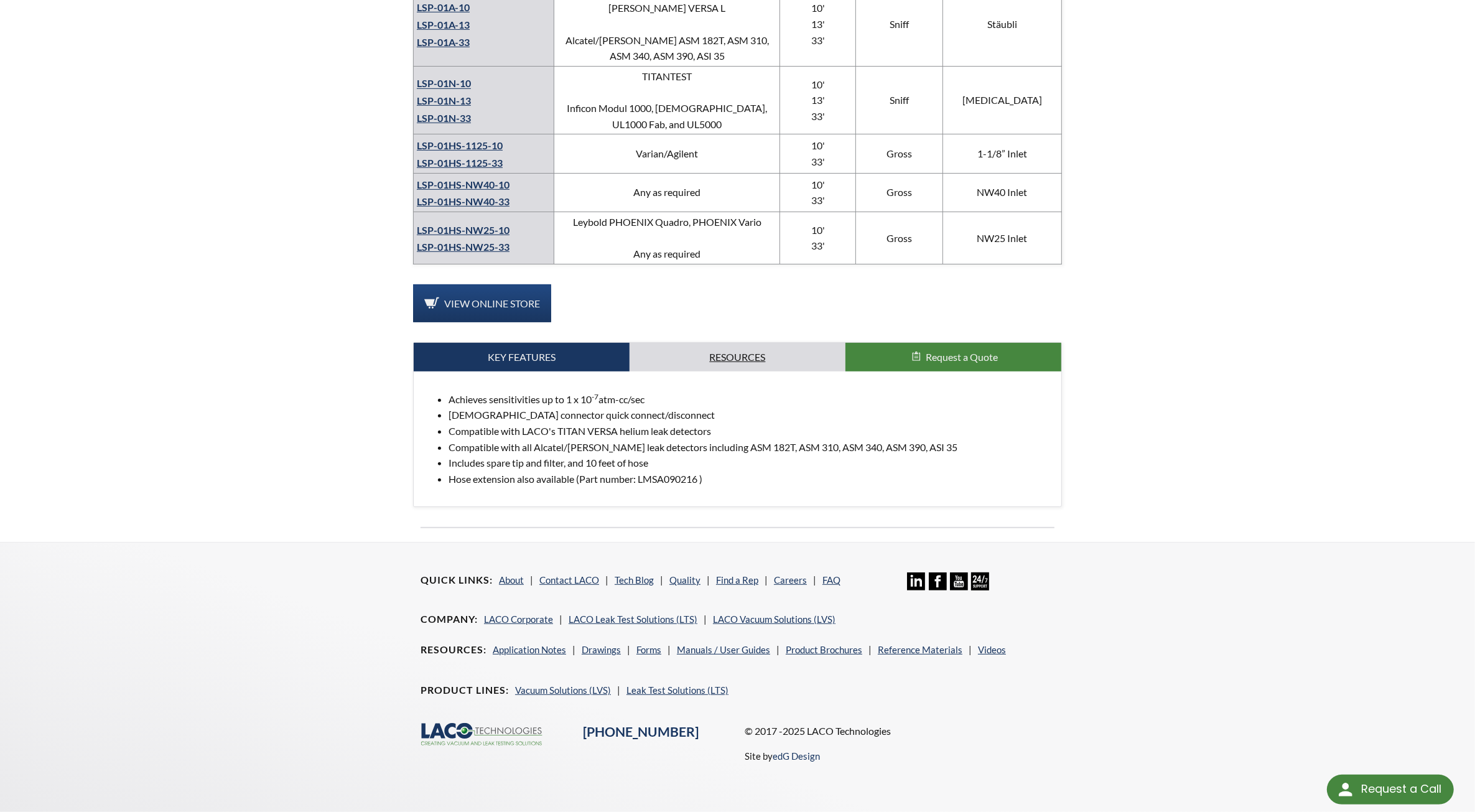
click at [728, 346] on link "Resources" at bounding box center [738, 357] width 216 height 28
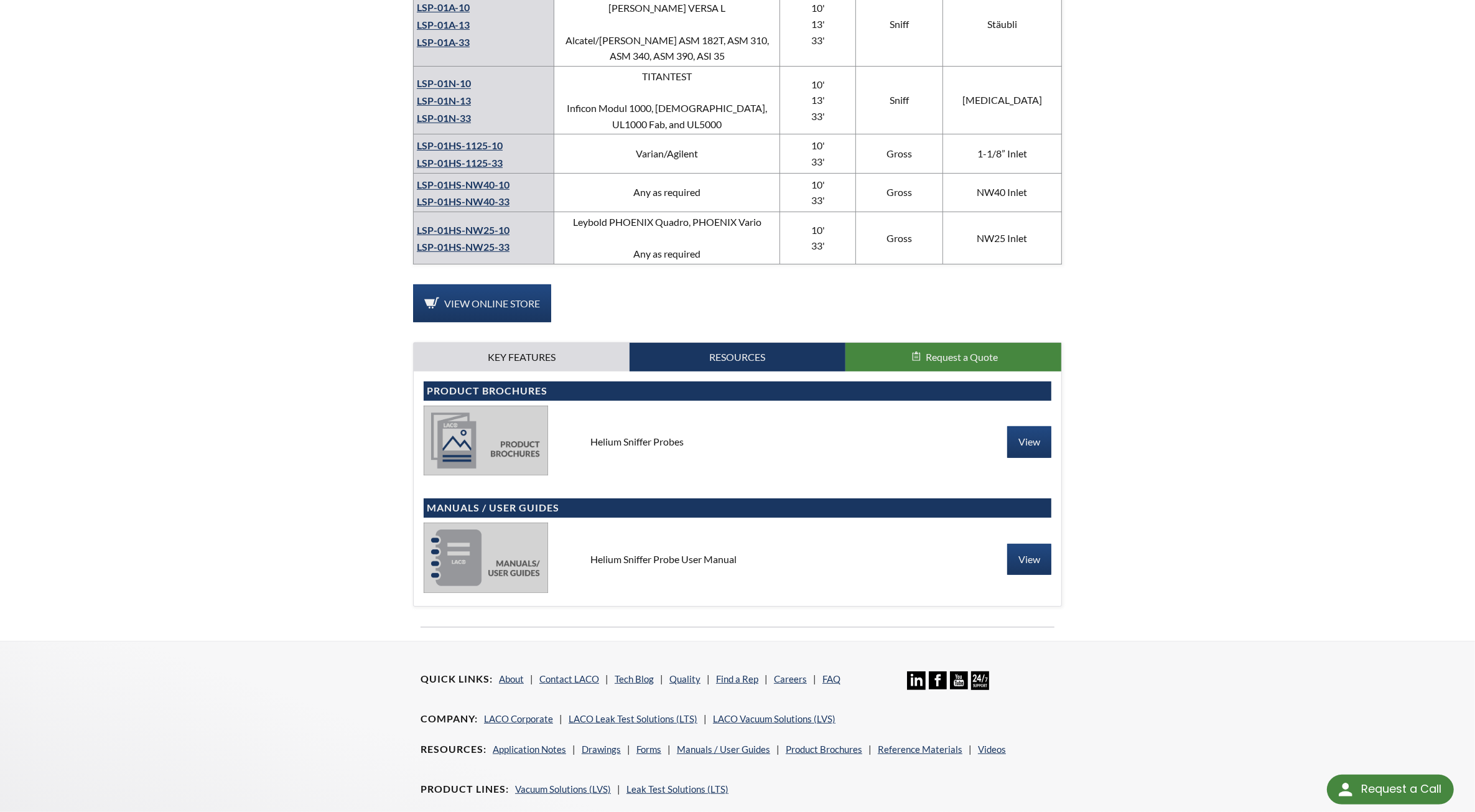
click at [640, 553] on div "Helium Sniffer Probe User Manual" at bounding box center [737, 559] width 314 height 14
click at [1031, 546] on link "View" at bounding box center [1029, 559] width 44 height 31
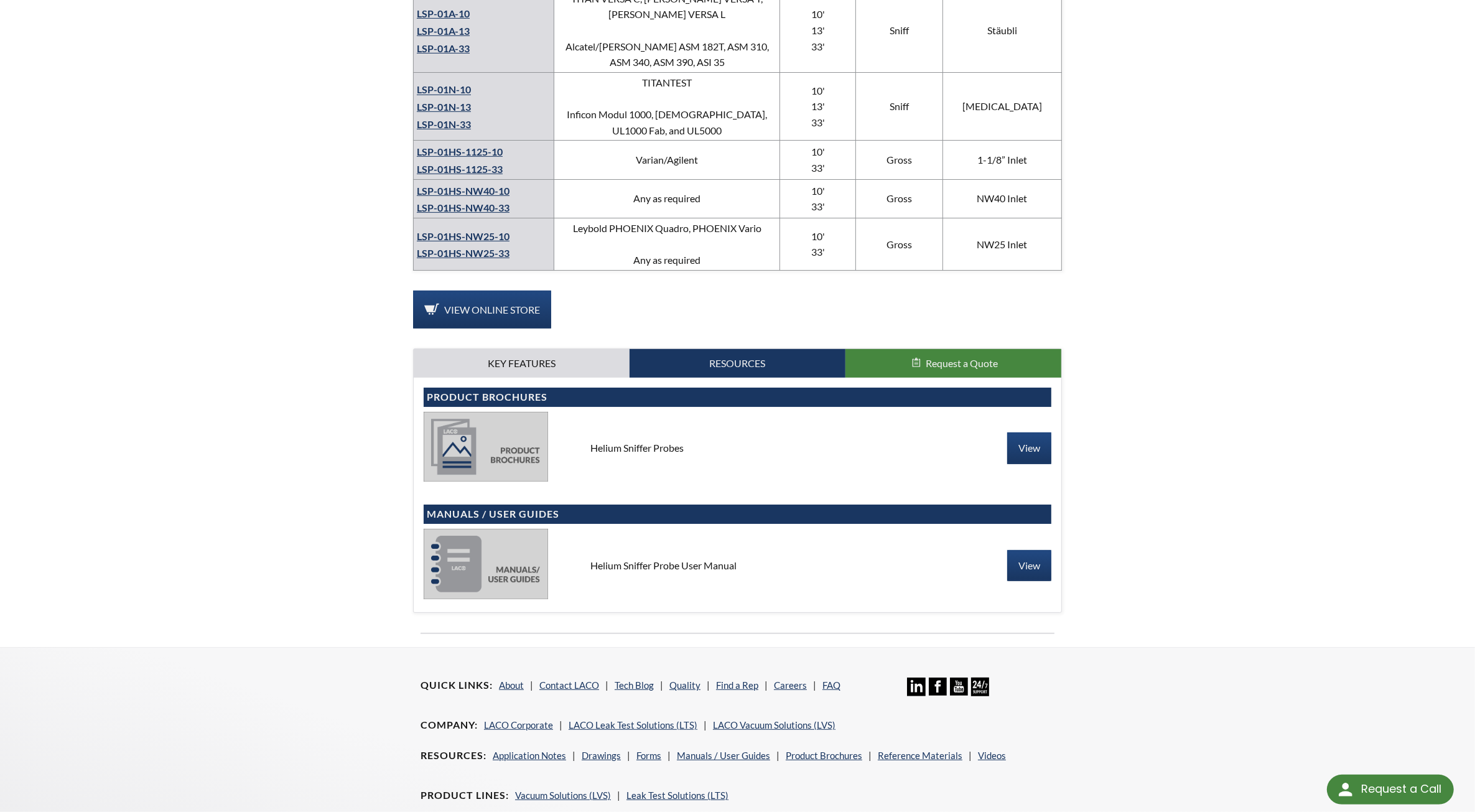
scroll to position [0, 0]
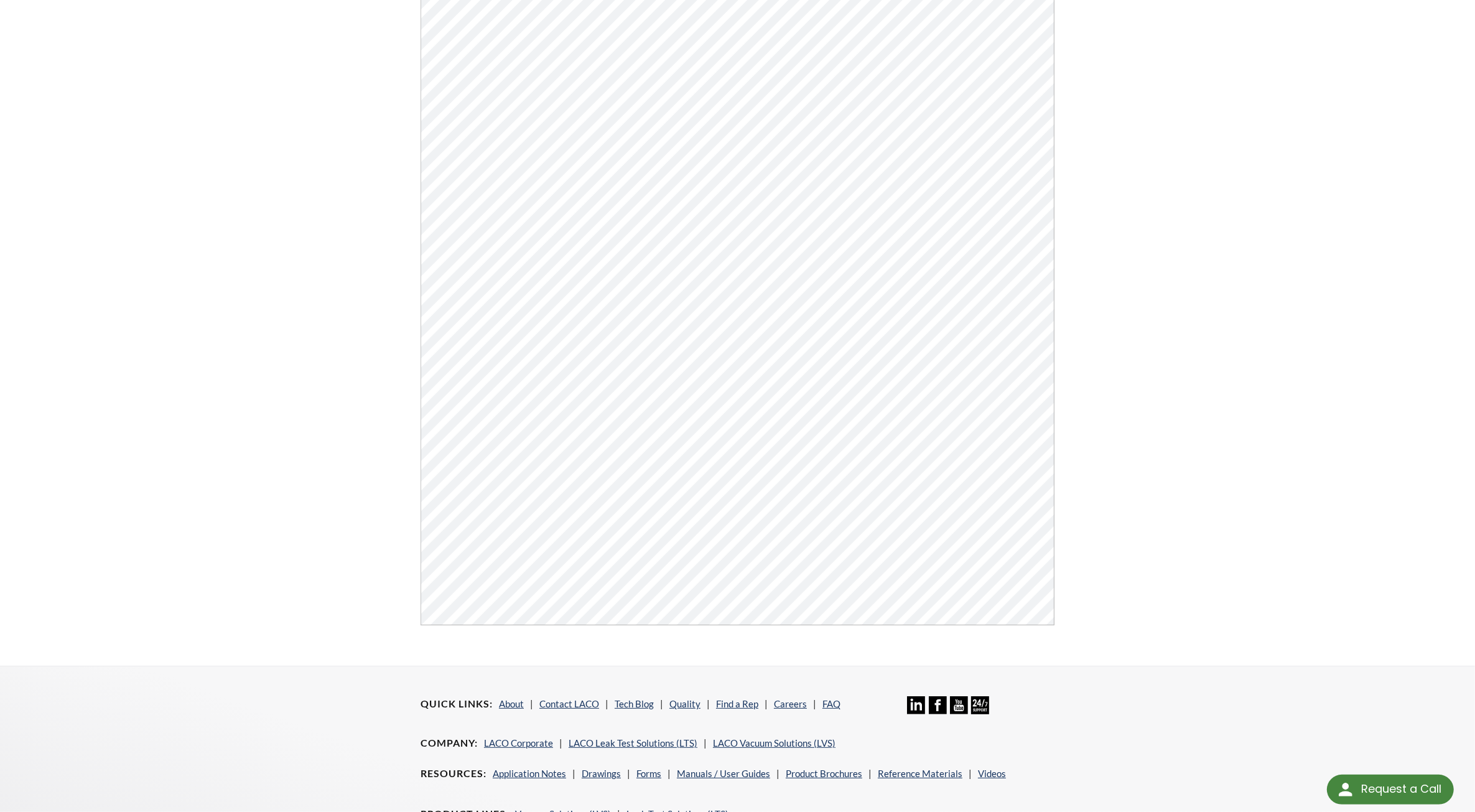
scroll to position [160, 0]
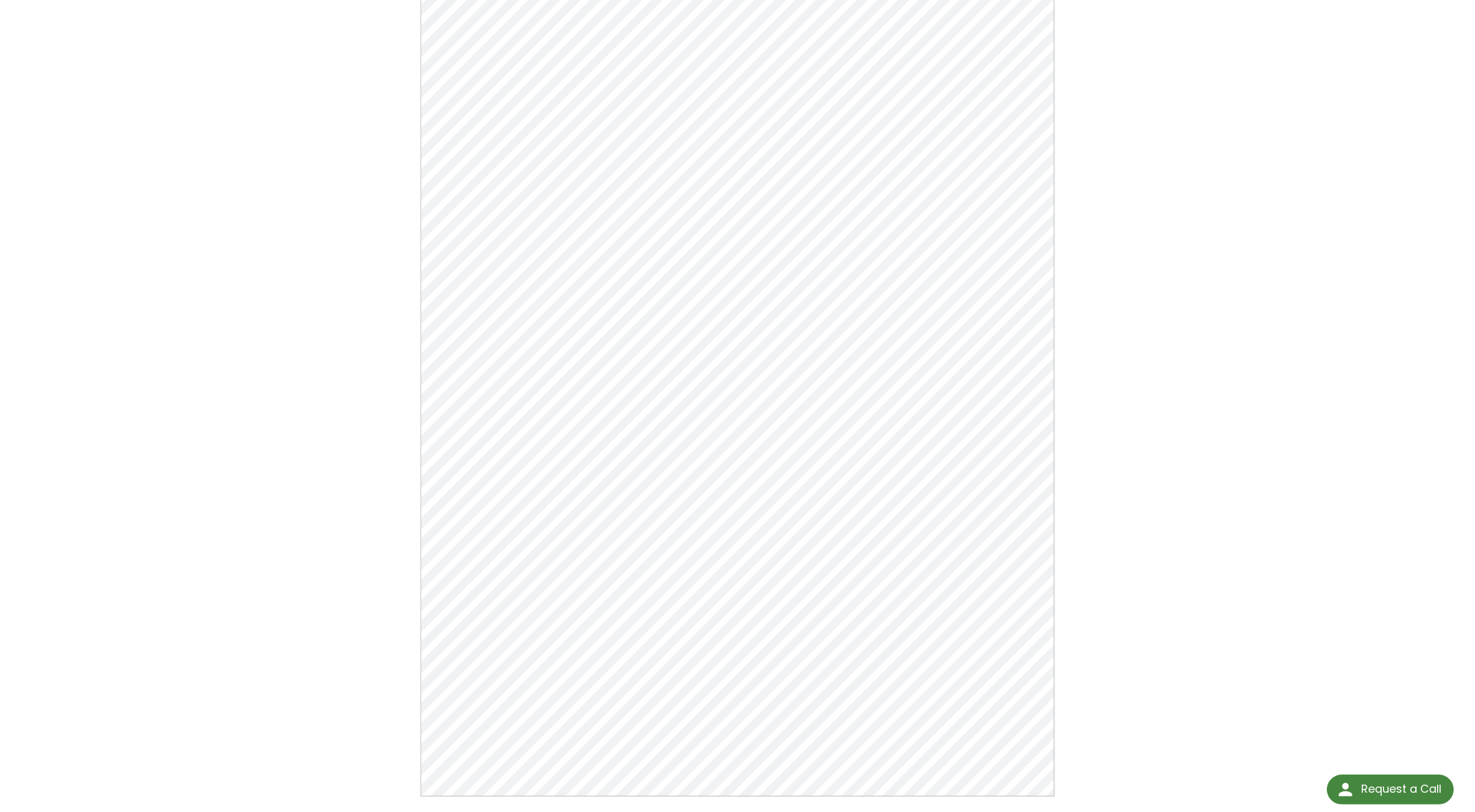
drag, startPoint x: 209, startPoint y: 397, endPoint x: 206, endPoint y: 389, distance: 8.5
drag, startPoint x: 317, startPoint y: 347, endPoint x: 340, endPoint y: 328, distance: 29.8
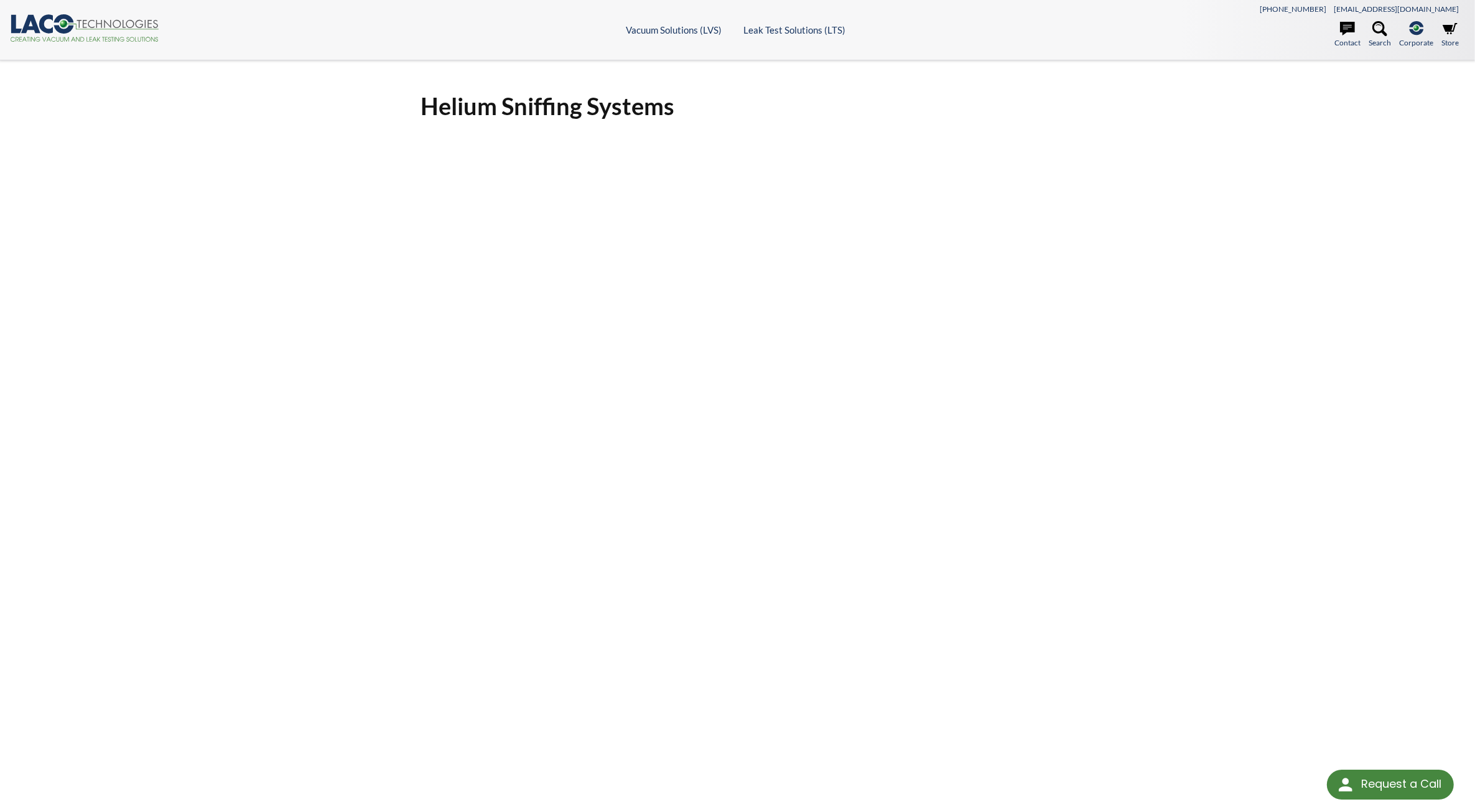
drag, startPoint x: 0, startPoint y: 0, endPoint x: 252, endPoint y: 532, distance: 588.7
click at [252, 532] on div "Helium Sniffing Systems Click Here To Download" at bounding box center [737, 529] width 1475 height 937
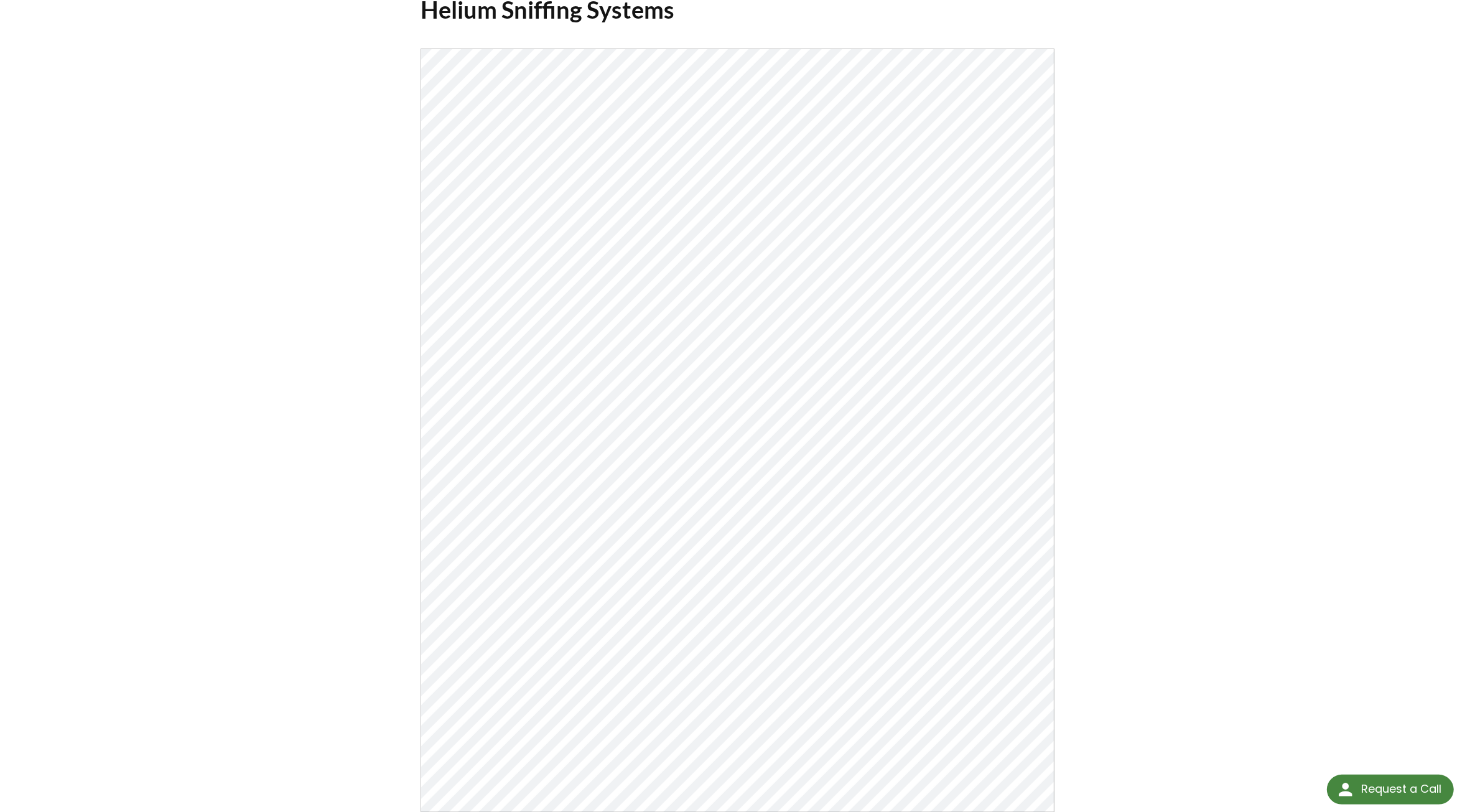
scroll to position [78, 0]
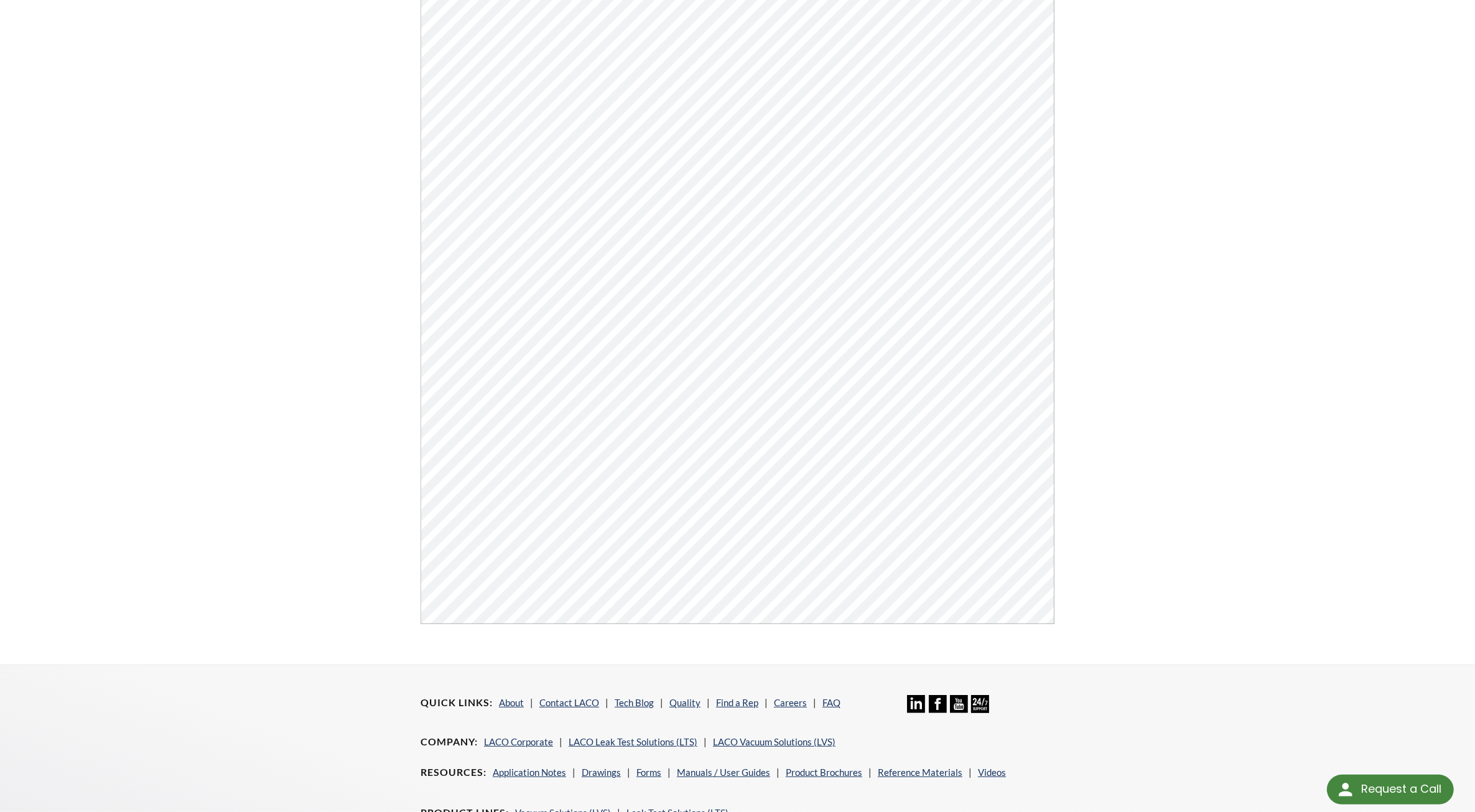
scroll to position [160, 0]
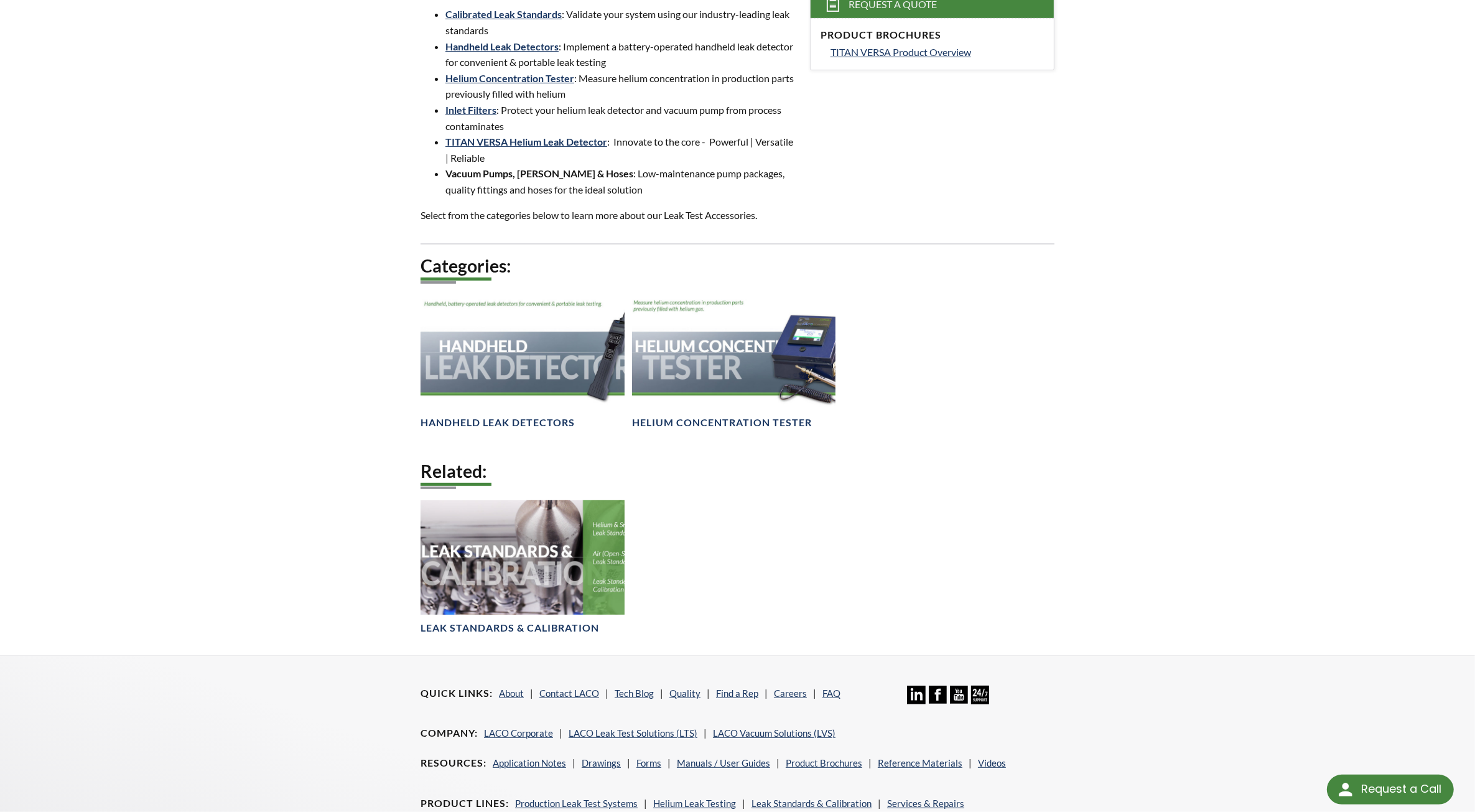
scroll to position [544, 0]
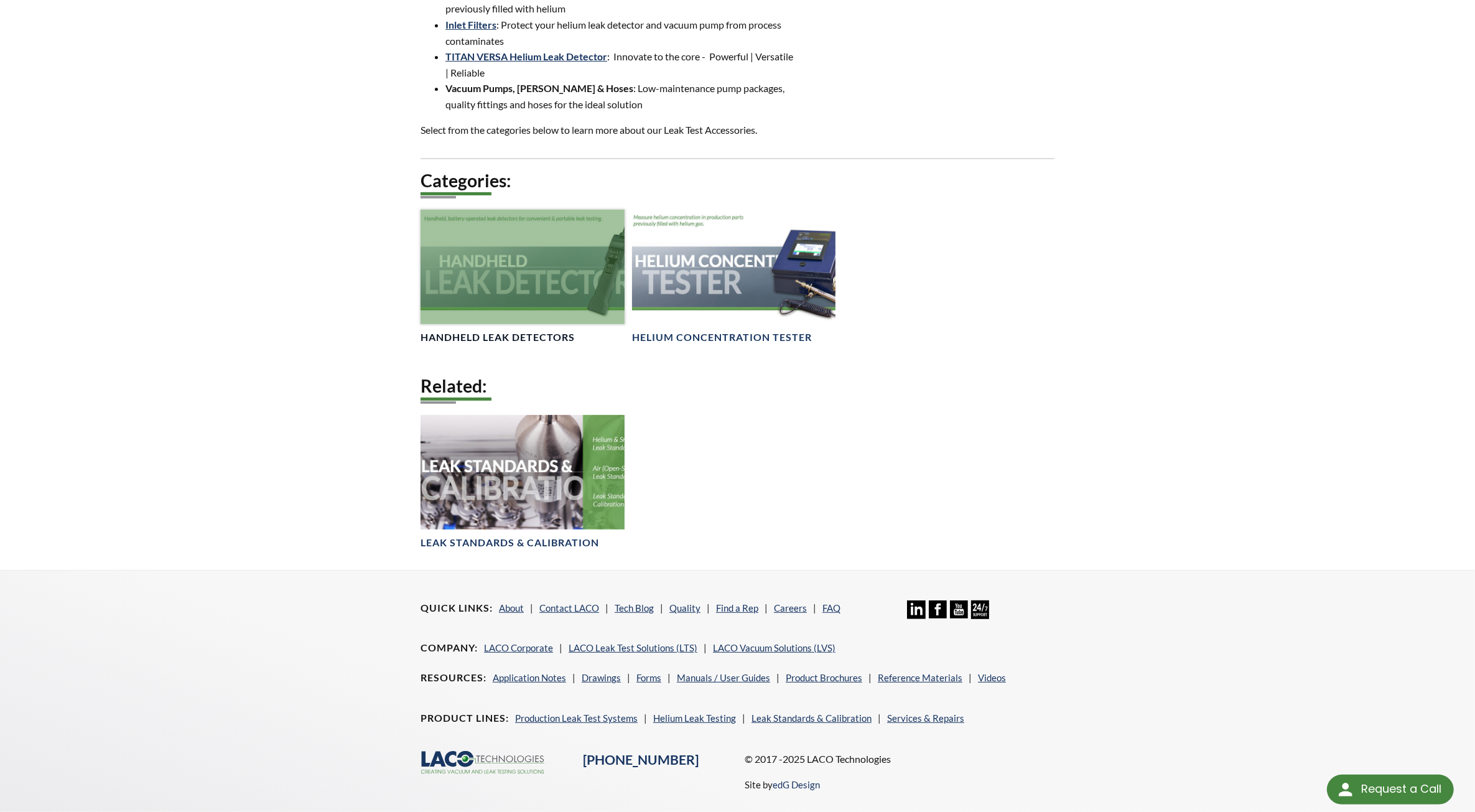
click at [536, 334] on h4 "Handheld Leak Detectors" at bounding box center [498, 337] width 154 height 13
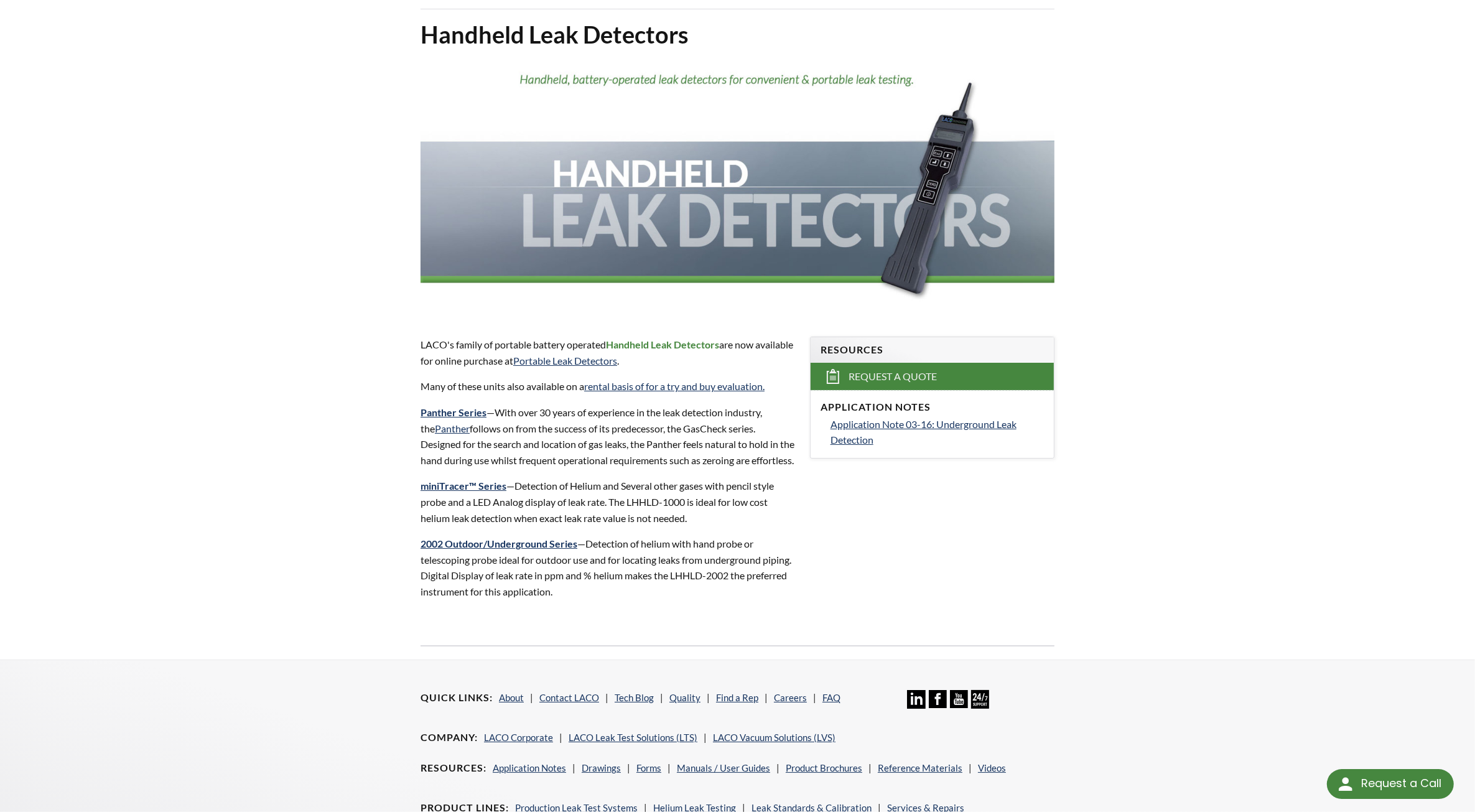
scroll to position [222, 0]
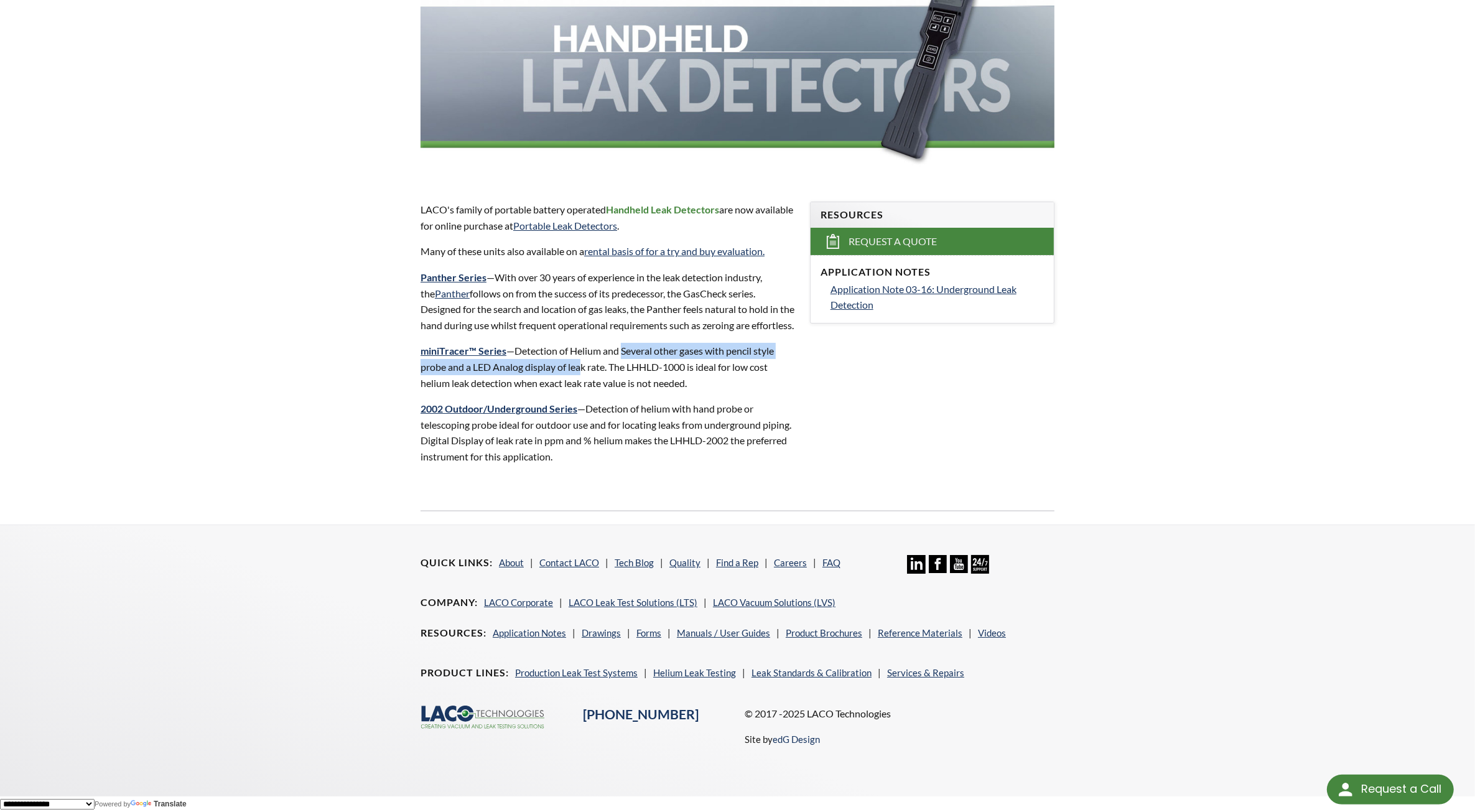
drag, startPoint x: 621, startPoint y: 353, endPoint x: 580, endPoint y: 371, distance: 44.8
click at [580, 371] on p "miniTracer™ Series —Detection of Helium and Several other gases with pencil sty…" at bounding box center [608, 367] width 375 height 48
drag, startPoint x: 580, startPoint y: 371, endPoint x: 545, endPoint y: 373, distance: 35.1
click at [545, 373] on p "miniTracer™ Series —Detection of Helium and Several other gases with pencil sty…" at bounding box center [608, 367] width 375 height 48
click at [481, 348] on link "miniTracer™ Series" at bounding box center [464, 350] width 86 height 12
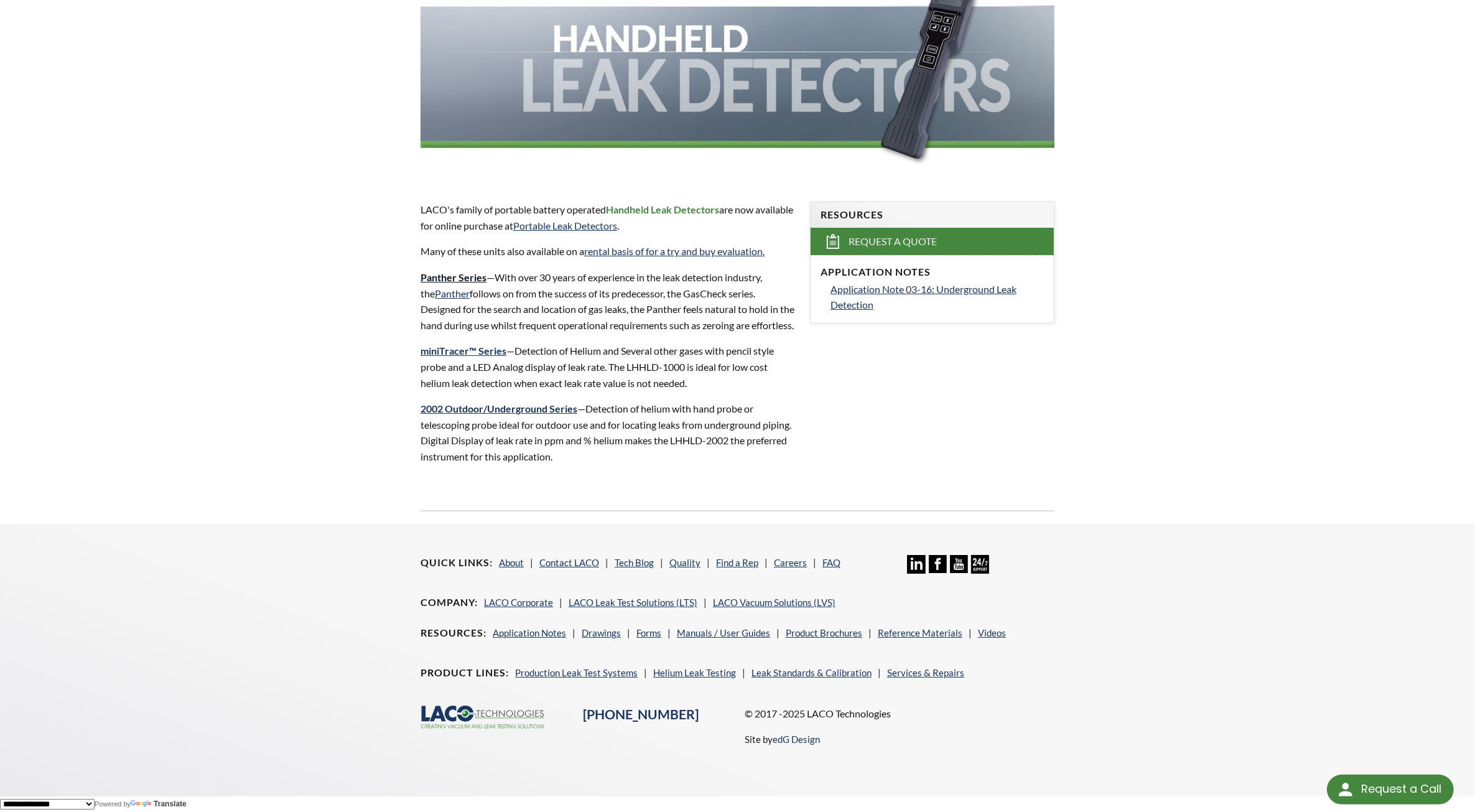
click at [464, 276] on strong "Panther Series" at bounding box center [454, 277] width 66 height 12
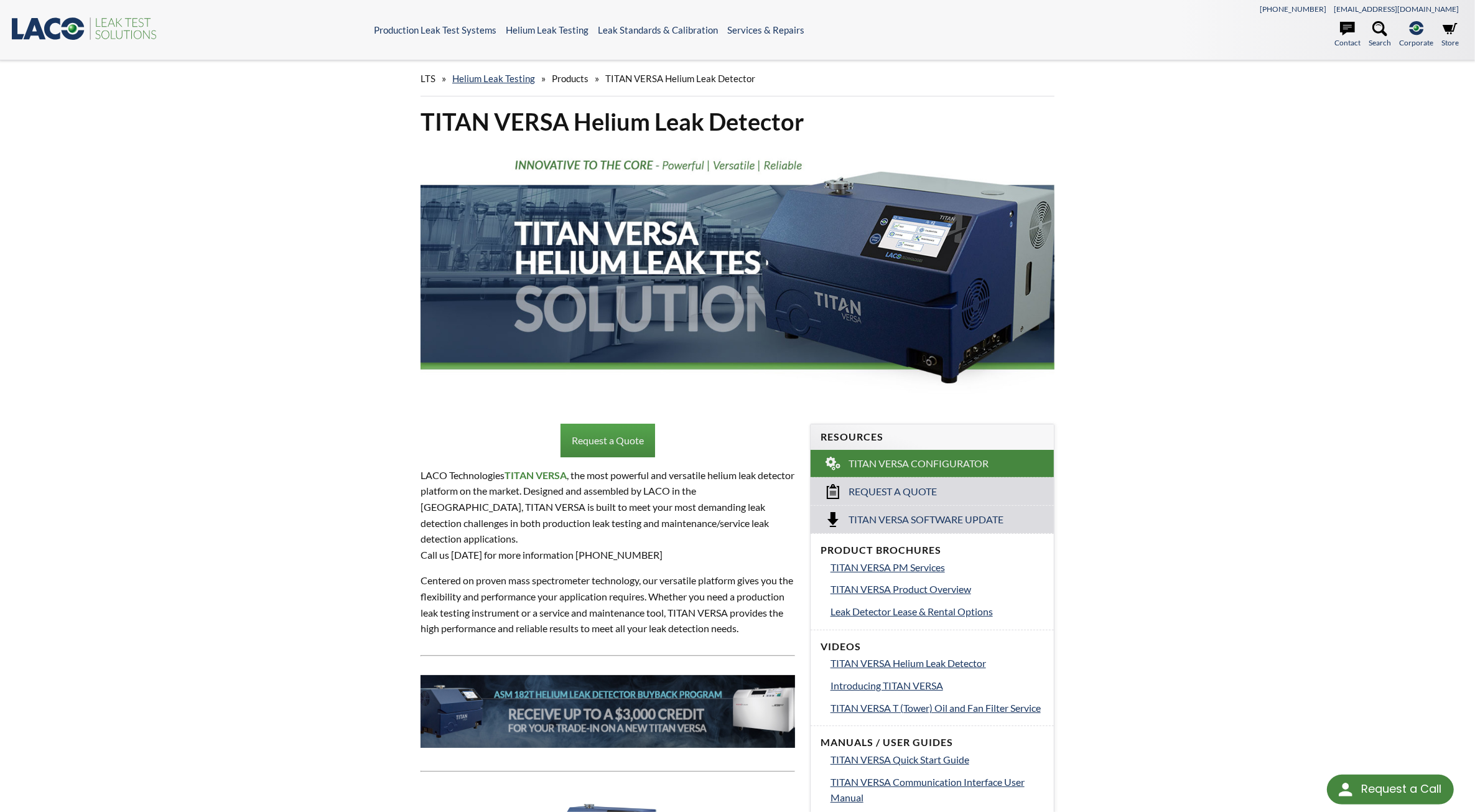
select select "Language Translate Widget"
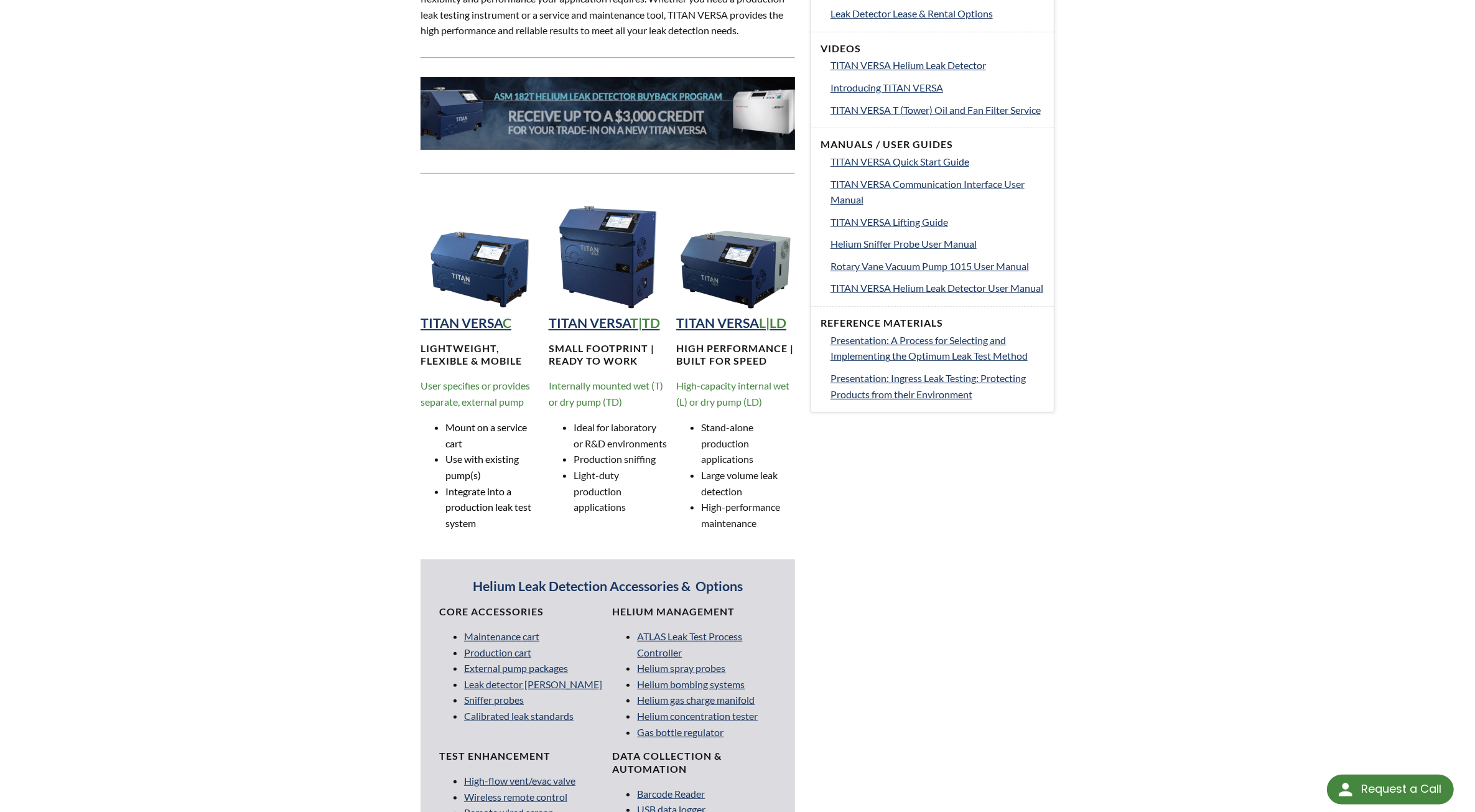
scroll to position [855, 0]
